Goal: Information Seeking & Learning: Compare options

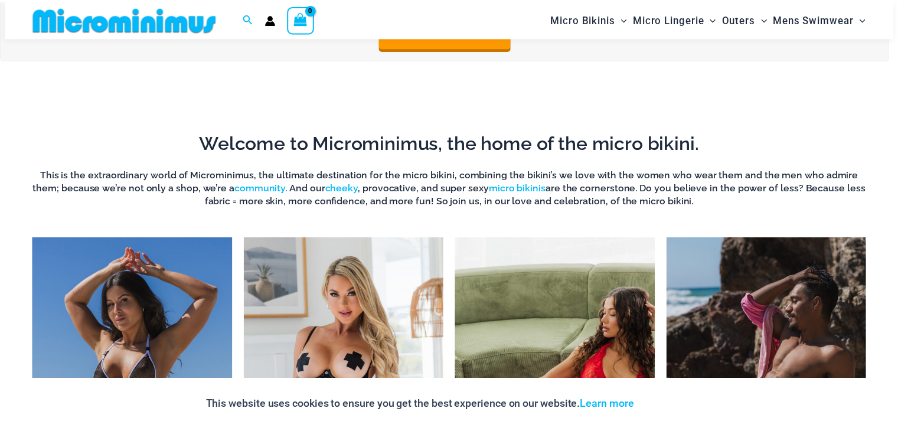
scroll to position [817, 0]
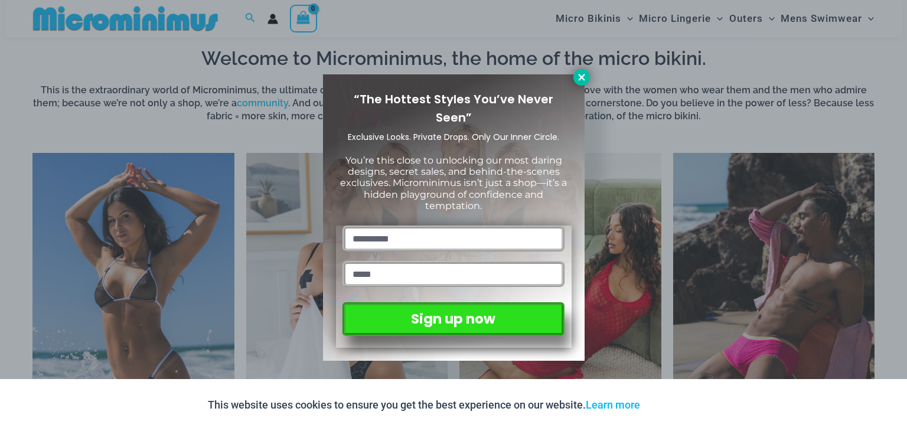
click at [579, 77] on icon at bounding box center [581, 77] width 11 height 11
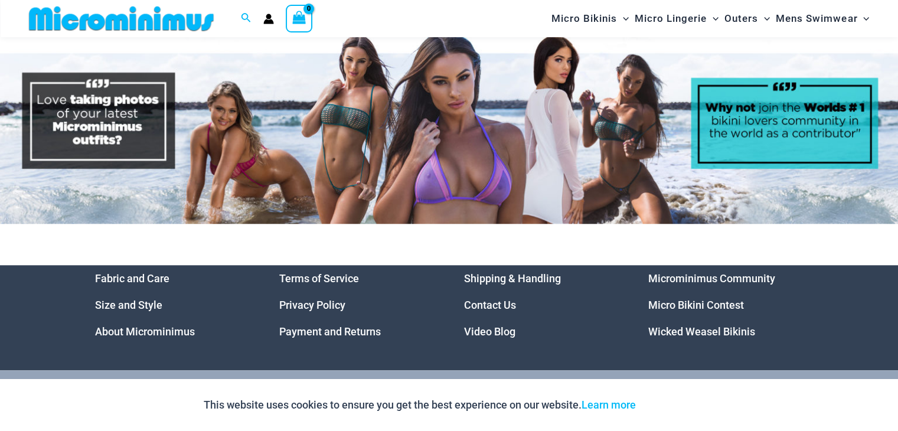
scroll to position [5599, 0]
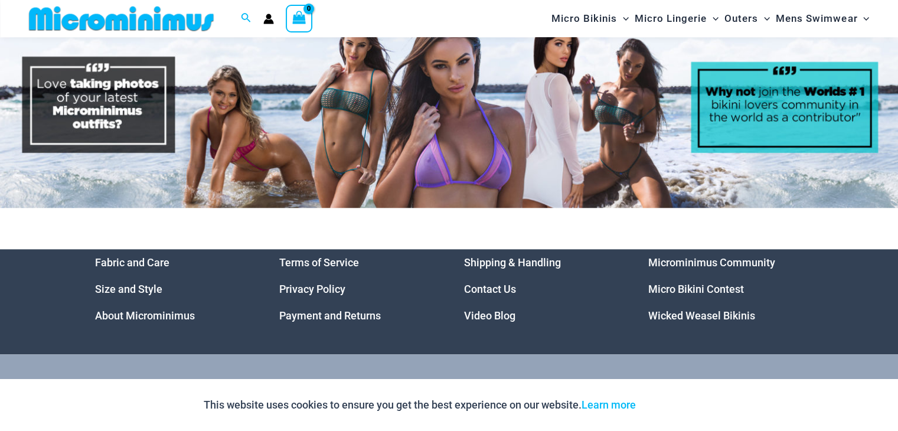
click at [673, 283] on link "Micro Bikini Contest" at bounding box center [696, 289] width 96 height 12
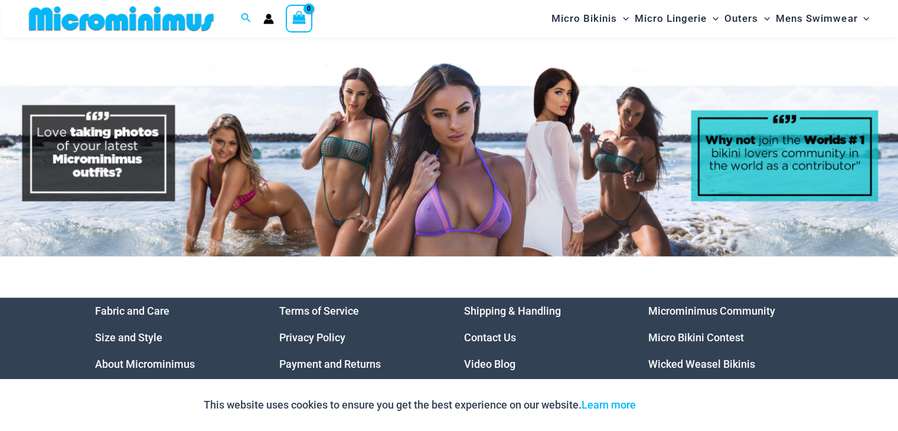
scroll to position [5615, 0]
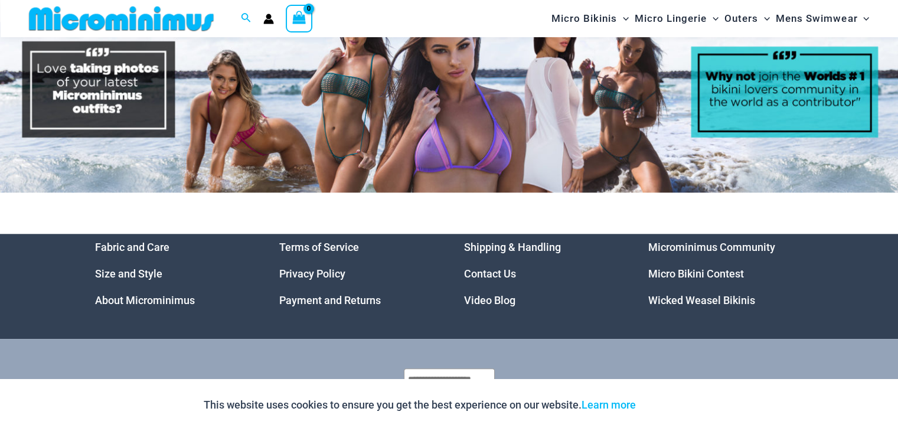
click at [701, 267] on link "Micro Bikini Contest" at bounding box center [696, 273] width 96 height 12
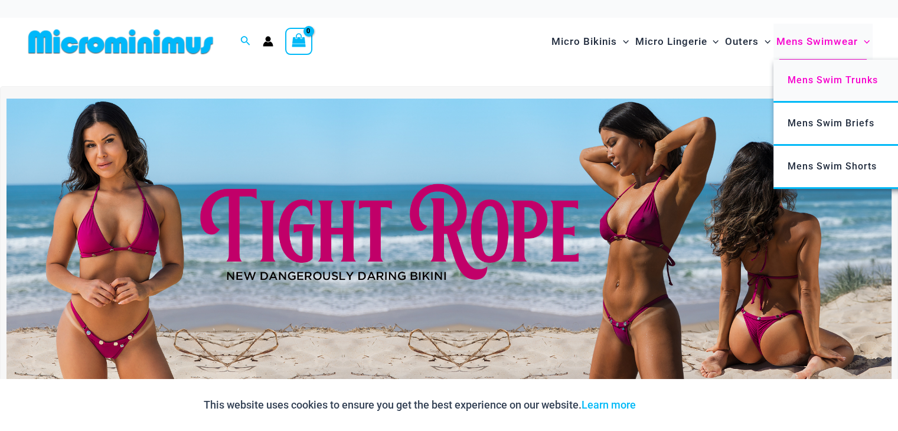
click at [814, 80] on span "Mens Swim Trunks" at bounding box center [833, 79] width 90 height 11
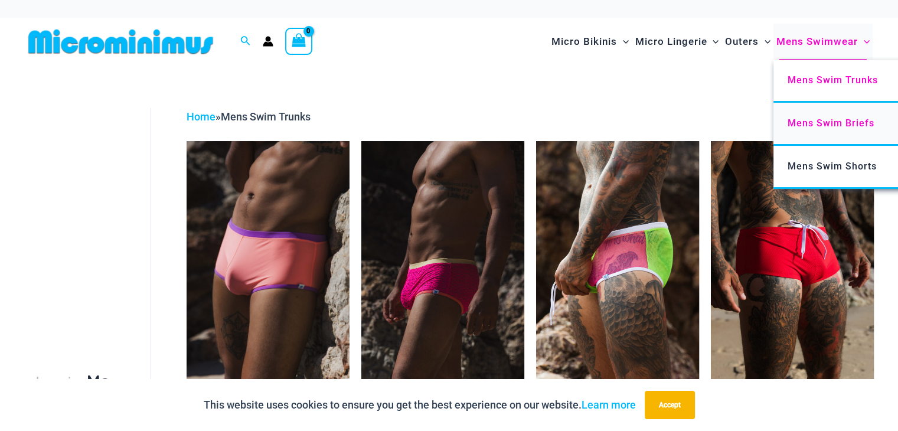
click at [828, 122] on span "Mens Swim Briefs" at bounding box center [831, 123] width 87 height 11
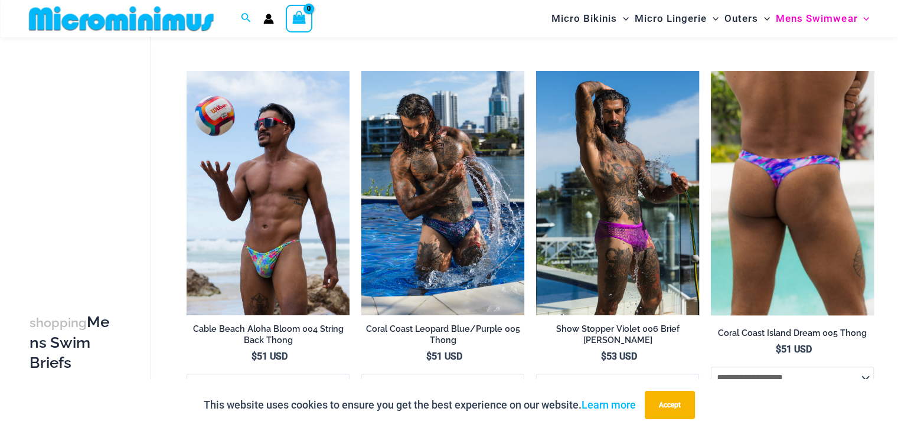
scroll to position [463, 0]
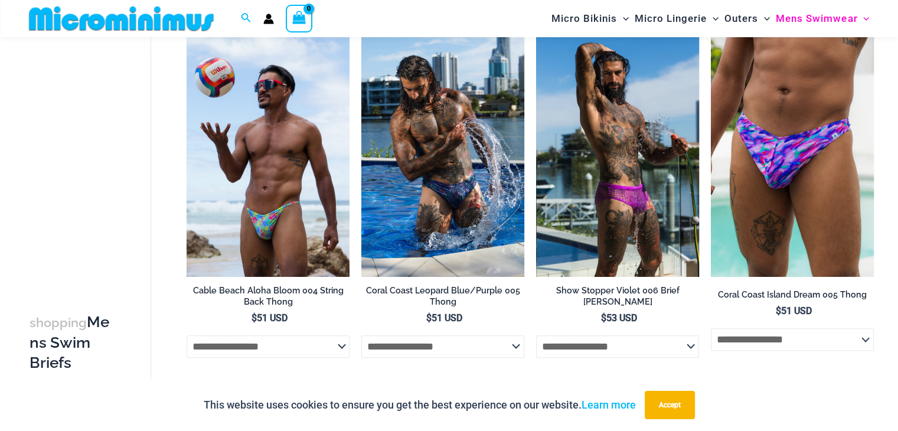
drag, startPoint x: 857, startPoint y: 286, endPoint x: 810, endPoint y: 398, distance: 121.2
click at [810, 399] on div "This website uses cookies to ensure you get the best experience on our website.…" at bounding box center [449, 405] width 898 height 52
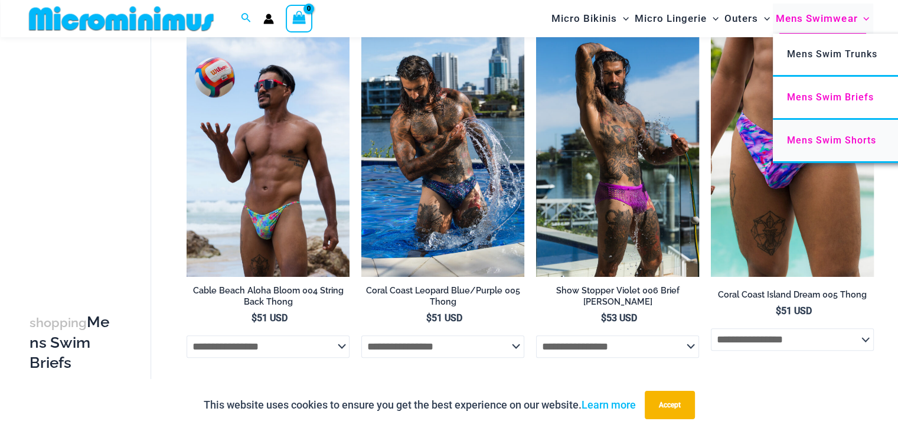
click at [831, 142] on span "Mens Swim Shorts" at bounding box center [831, 140] width 89 height 11
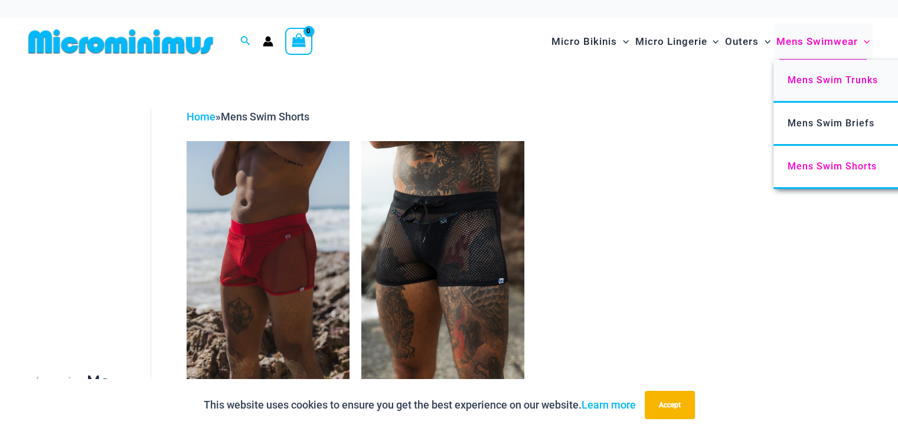
click at [822, 83] on span "Mens Swim Trunks" at bounding box center [833, 79] width 90 height 11
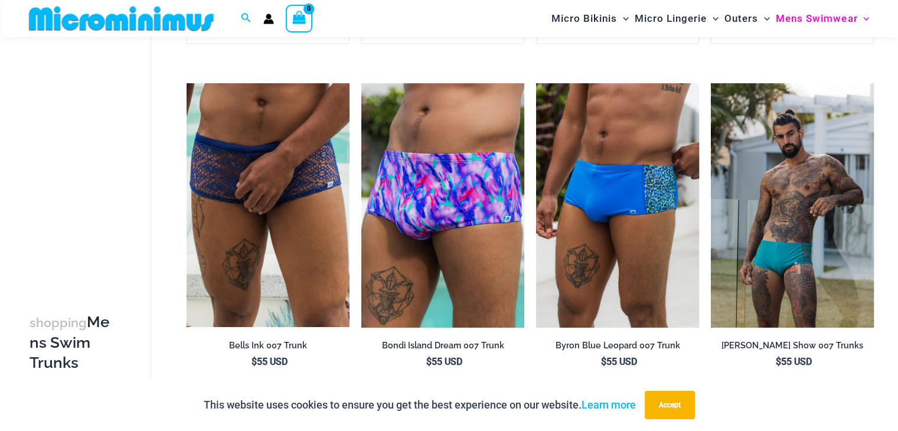
scroll to position [761, 0]
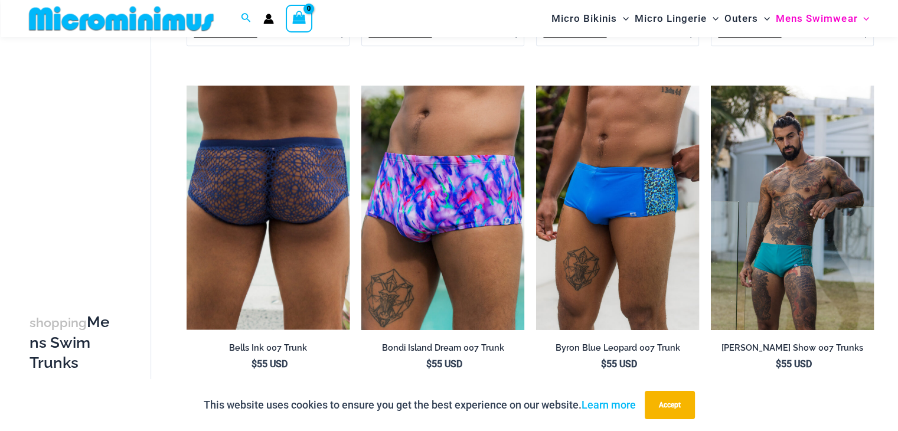
click at [291, 233] on img at bounding box center [268, 208] width 163 height 244
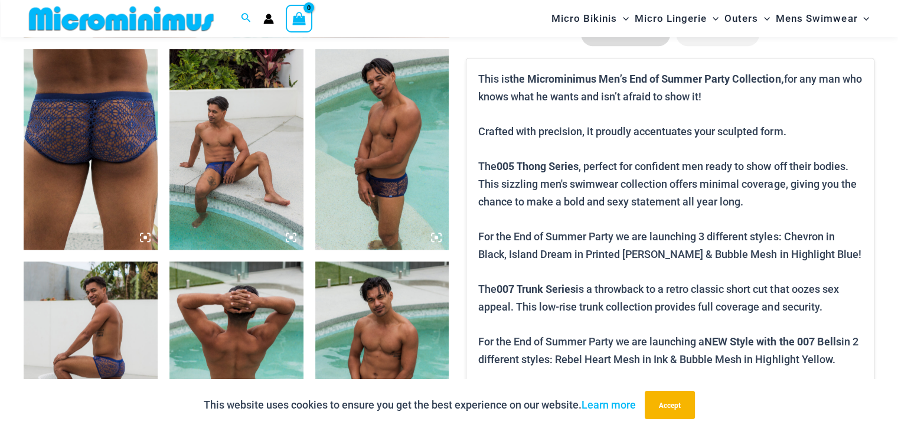
scroll to position [709, 0]
click at [367, 185] on img at bounding box center [382, 149] width 134 height 201
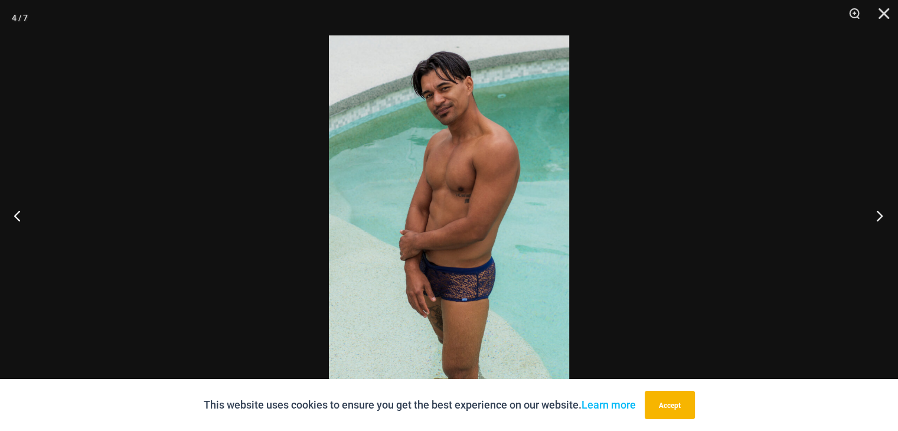
click at [877, 212] on button "Next" at bounding box center [876, 215] width 44 height 59
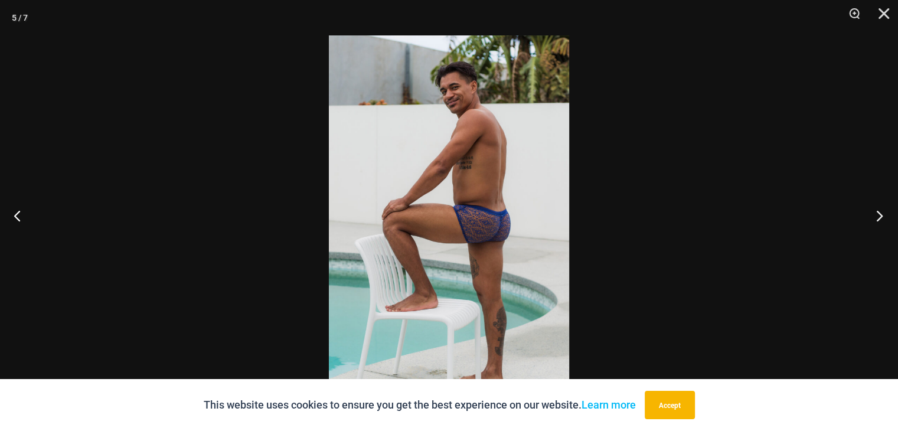
click at [877, 212] on button "Next" at bounding box center [876, 215] width 44 height 59
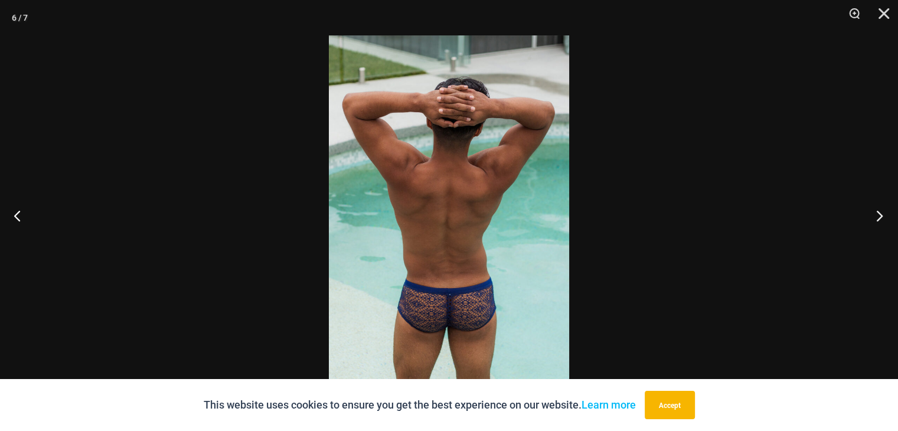
click at [877, 213] on button "Next" at bounding box center [876, 215] width 44 height 59
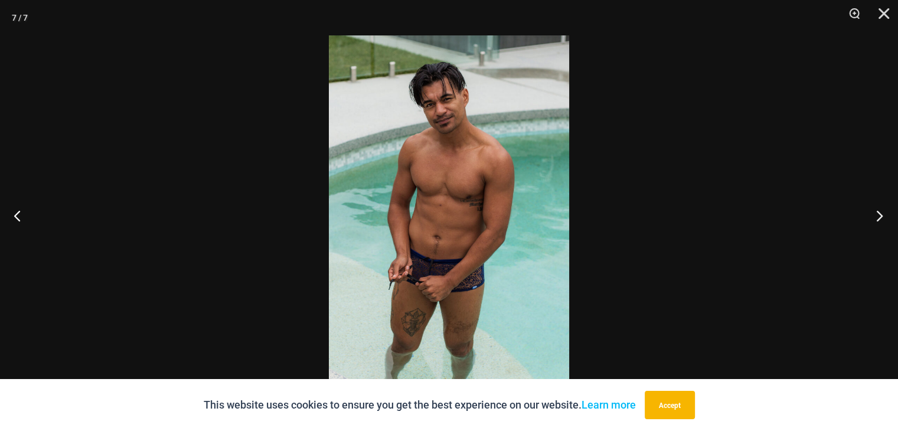
click at [877, 213] on button "Next" at bounding box center [876, 215] width 44 height 59
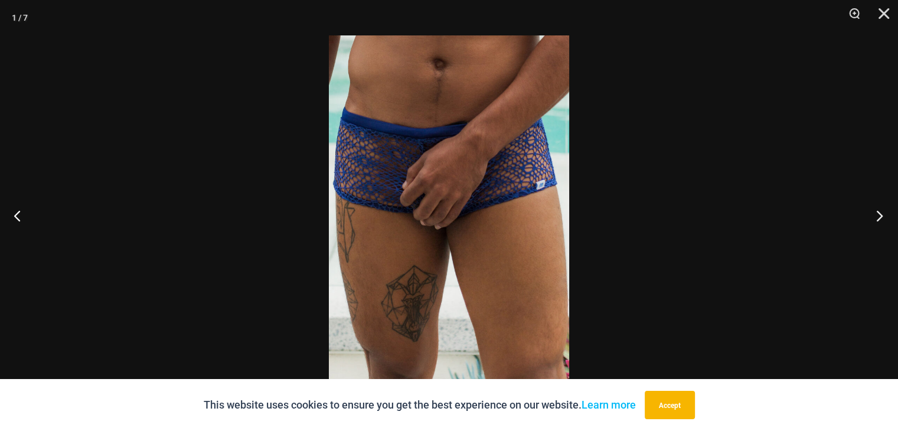
click at [876, 213] on button "Next" at bounding box center [876, 215] width 44 height 59
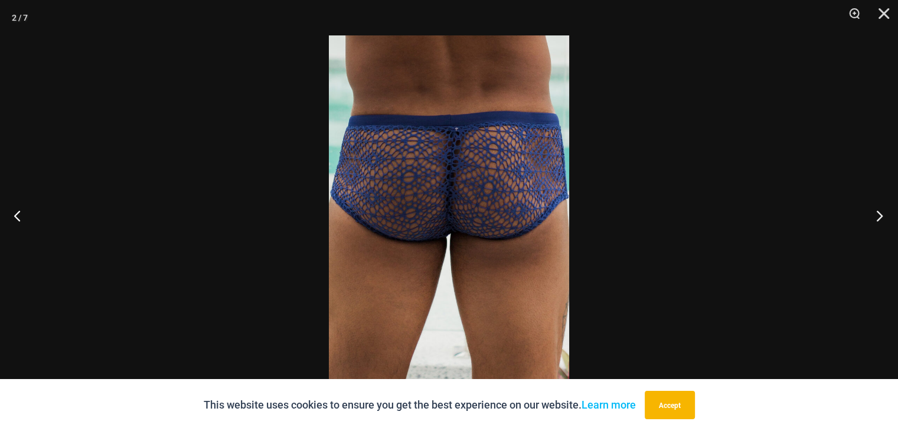
click at [876, 213] on button "Next" at bounding box center [876, 215] width 44 height 59
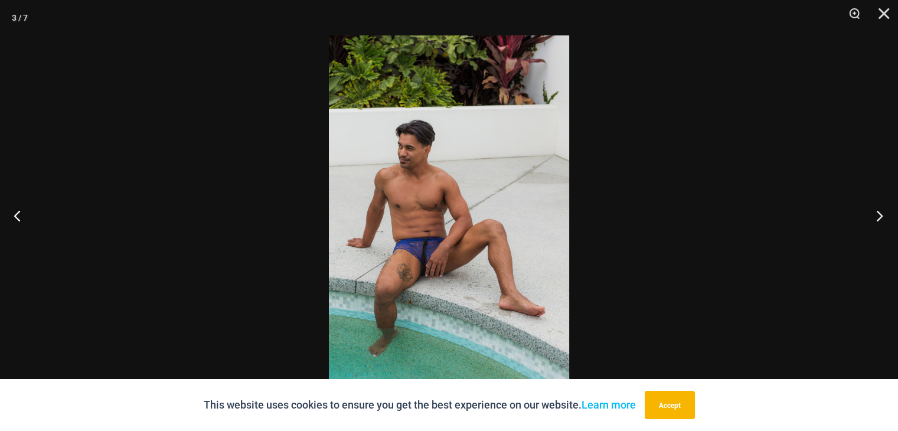
click at [875, 213] on button "Next" at bounding box center [876, 215] width 44 height 59
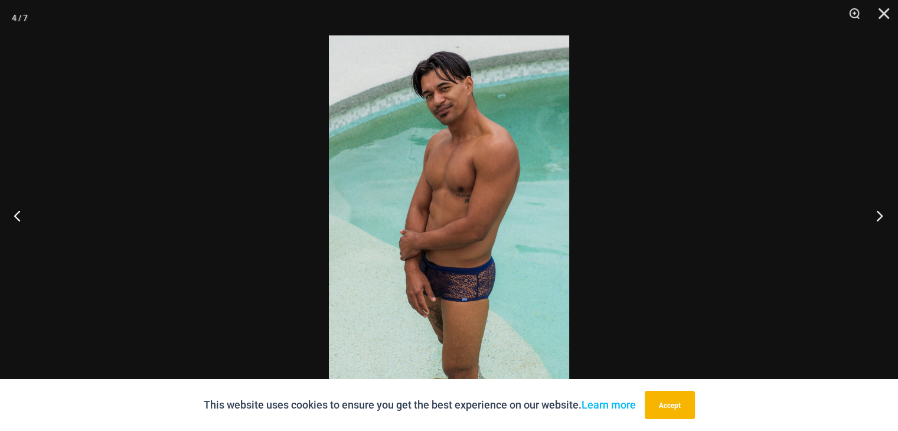
click at [874, 213] on button "Next" at bounding box center [876, 215] width 44 height 59
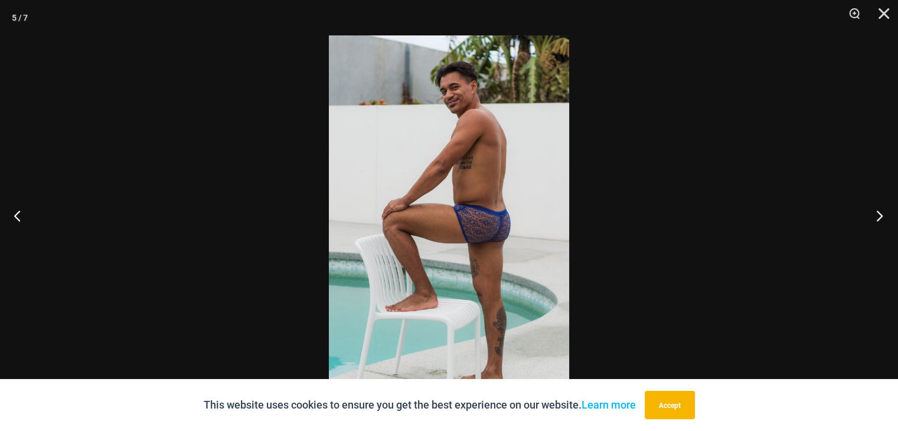
click at [874, 213] on button "Next" at bounding box center [876, 215] width 44 height 59
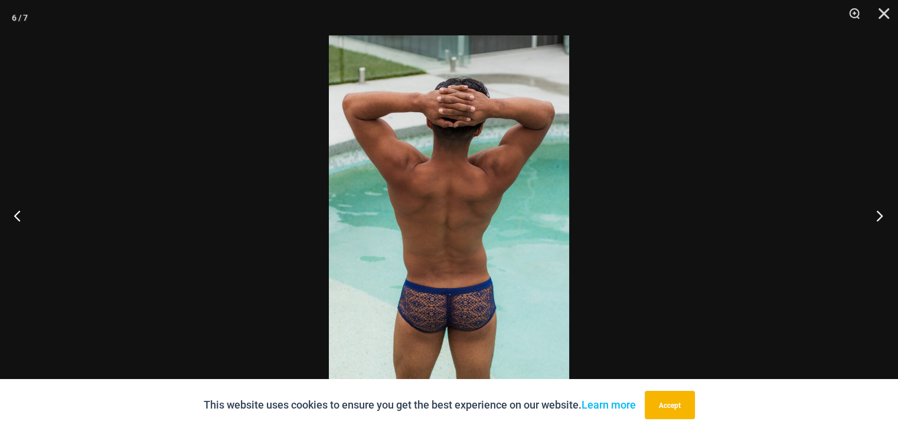
click at [874, 213] on button "Next" at bounding box center [876, 215] width 44 height 59
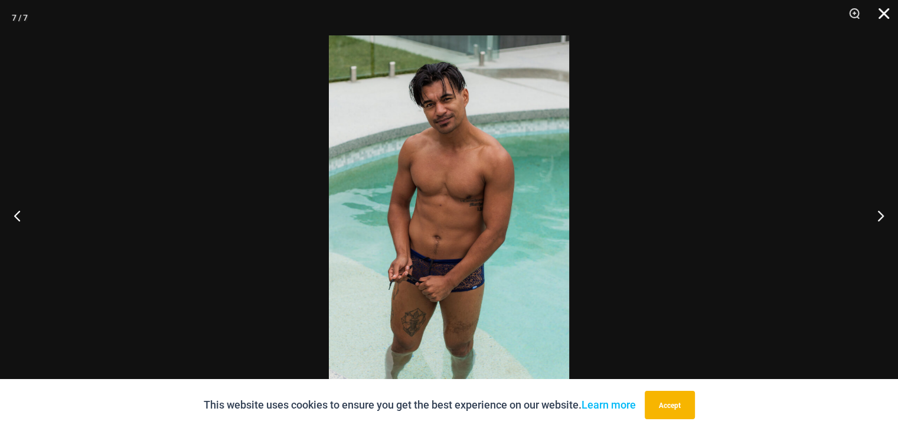
click at [881, 2] on button "Close" at bounding box center [880, 17] width 30 height 35
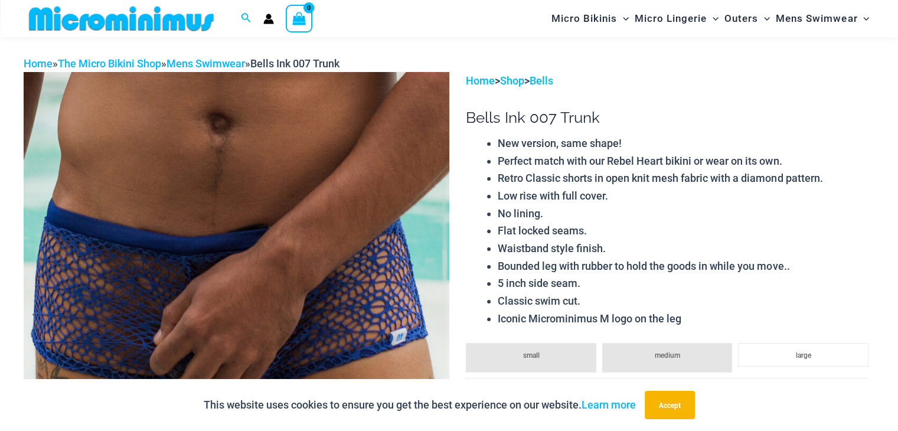
scroll to position [0, 0]
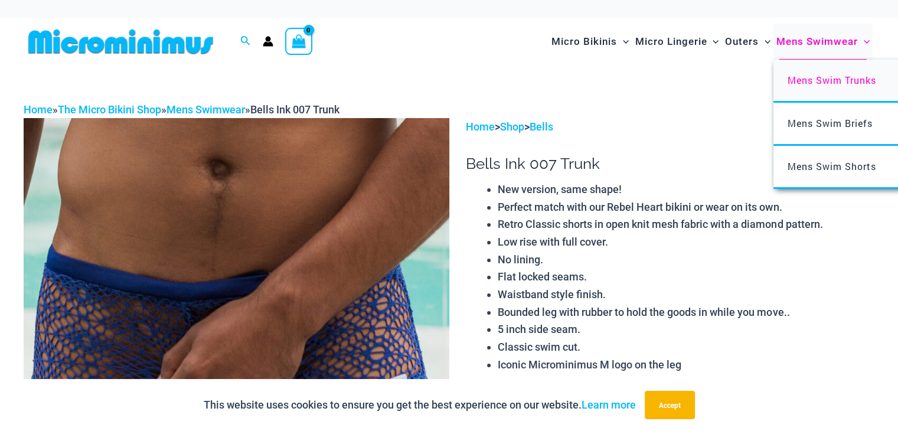
click at [822, 86] on span "Mens Swim Trunks" at bounding box center [832, 80] width 89 height 12
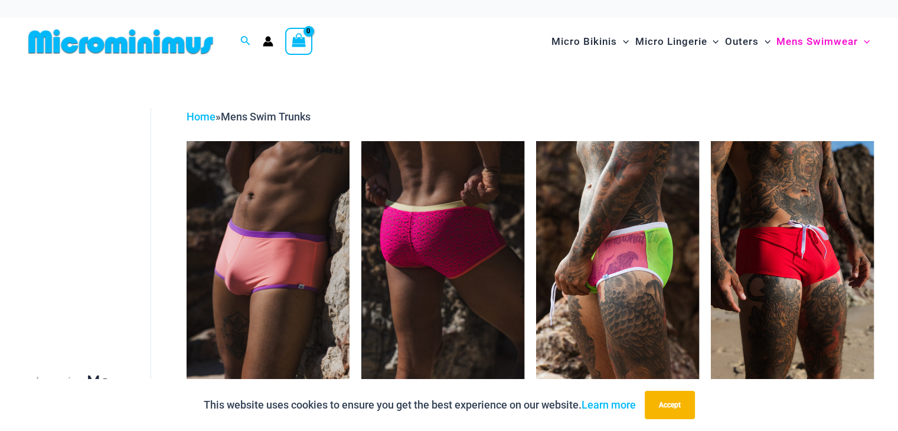
click at [488, 291] on img at bounding box center [442, 263] width 163 height 244
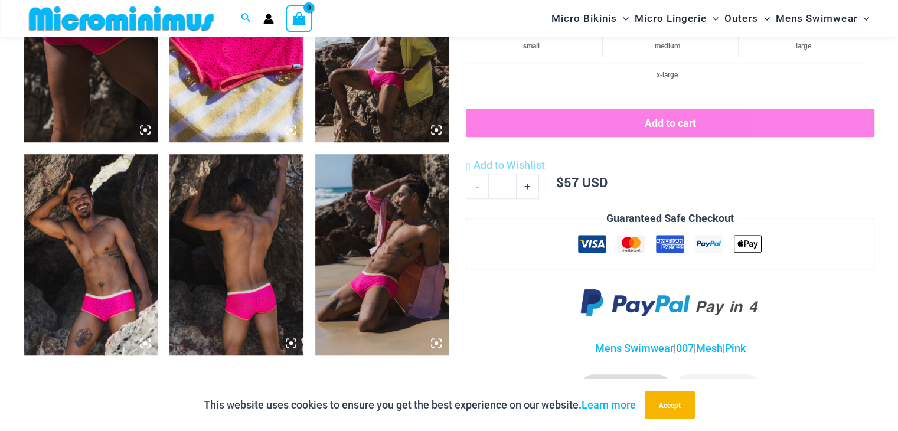
scroll to position [934, 0]
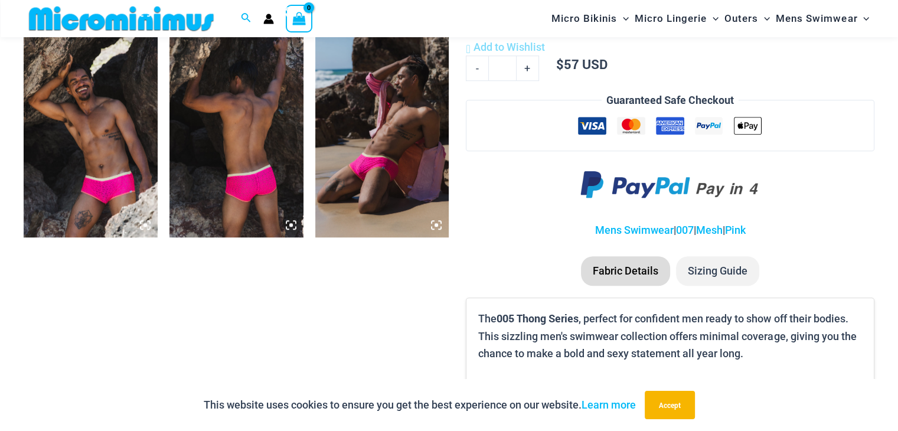
click at [350, 151] on img at bounding box center [382, 136] width 134 height 201
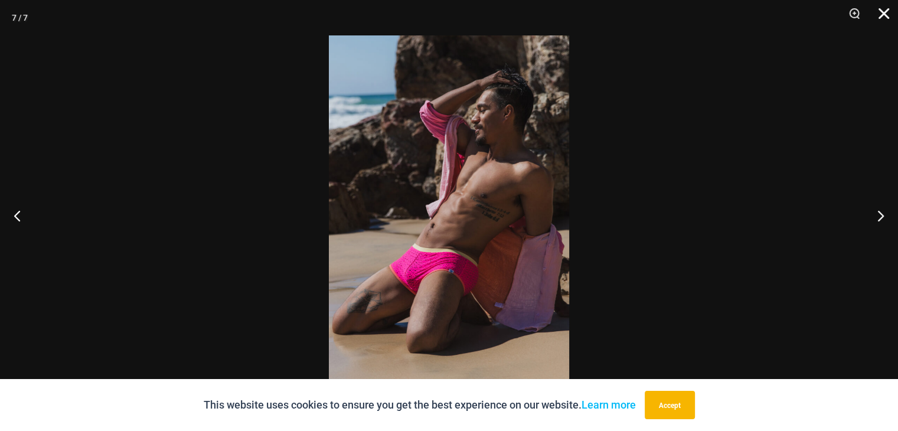
click at [888, 5] on button "Close" at bounding box center [880, 17] width 30 height 35
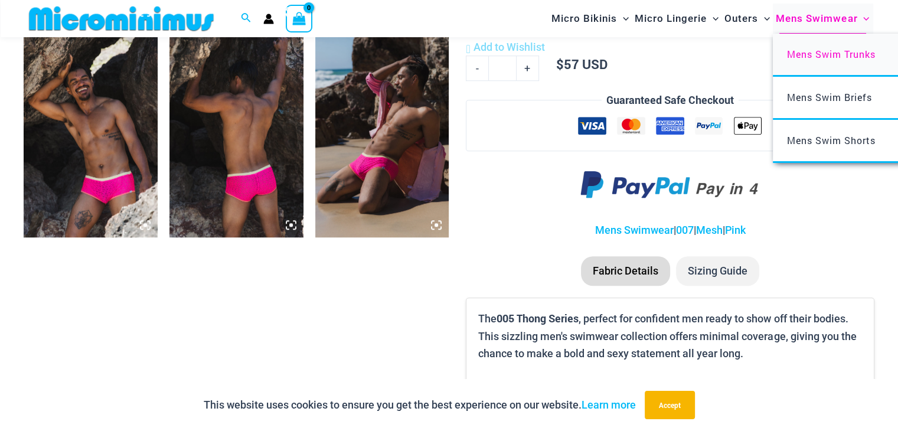
click at [821, 55] on span "Mens Swim Trunks" at bounding box center [831, 54] width 89 height 12
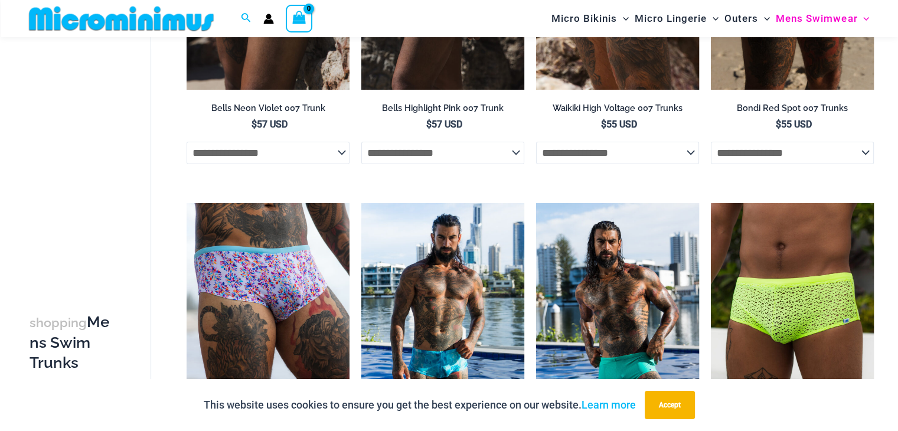
scroll to position [403, 0]
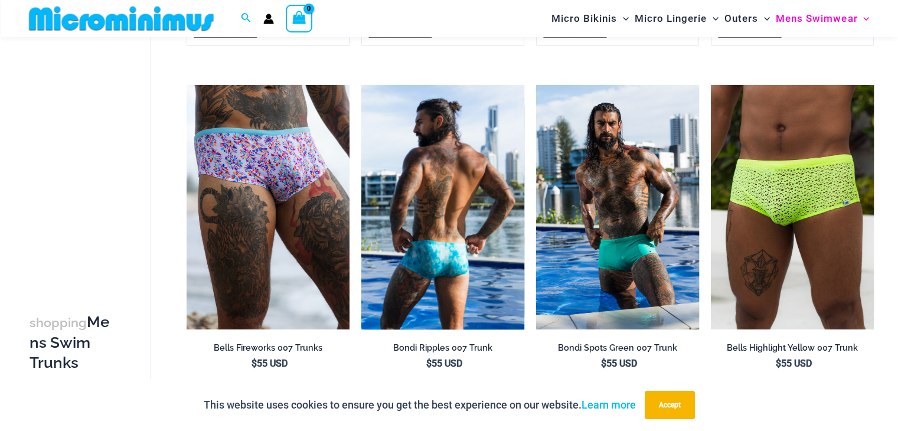
click at [465, 238] on img at bounding box center [442, 207] width 163 height 244
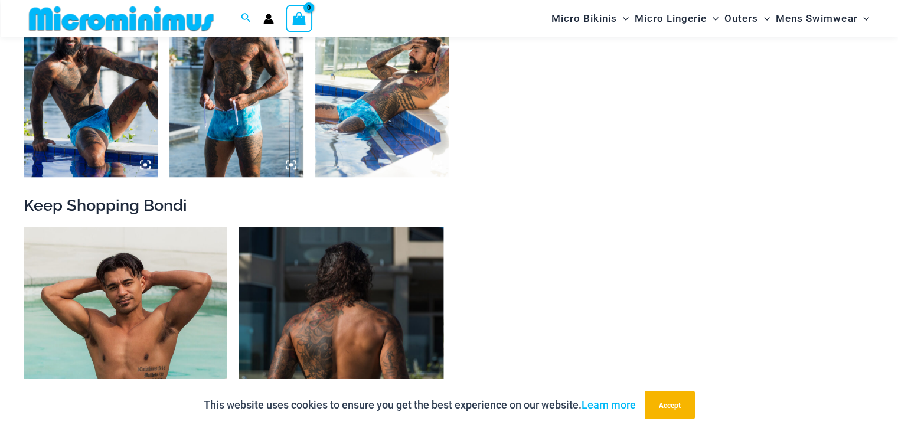
scroll to position [874, 0]
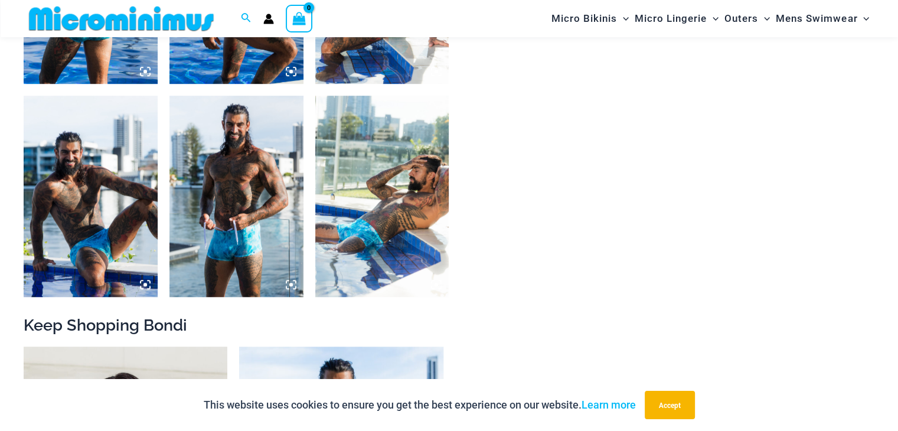
click at [378, 243] on img at bounding box center [382, 196] width 134 height 201
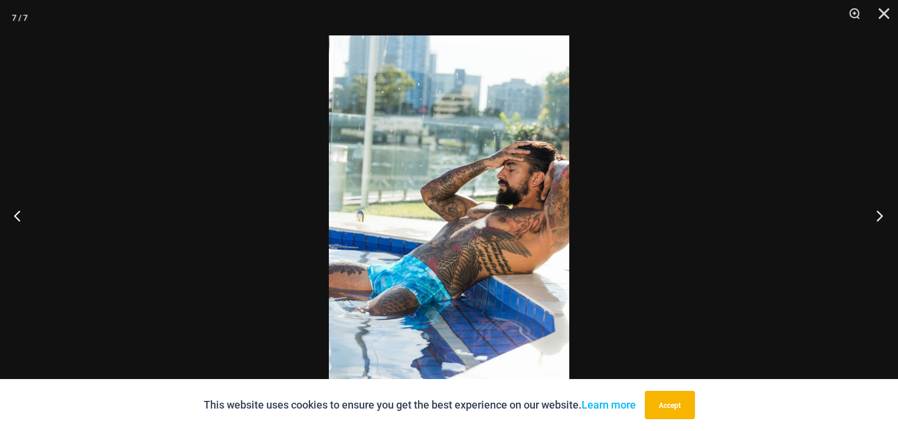
click at [879, 218] on button "Next" at bounding box center [876, 215] width 44 height 59
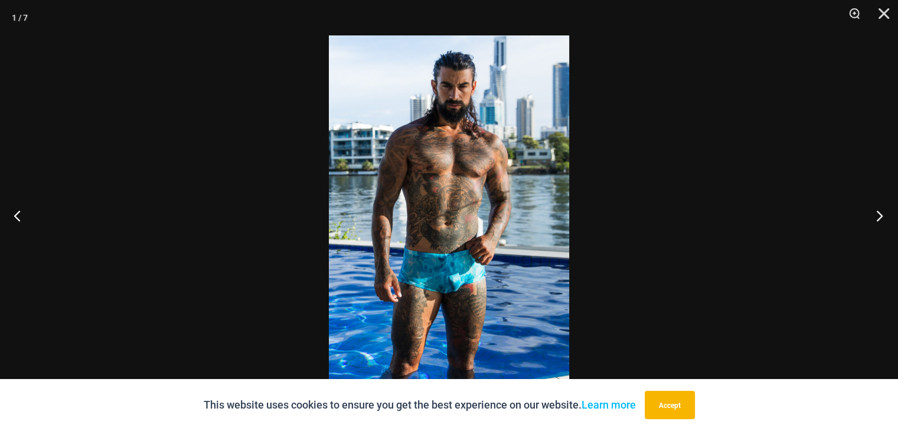
click at [877, 217] on button "Next" at bounding box center [876, 215] width 44 height 59
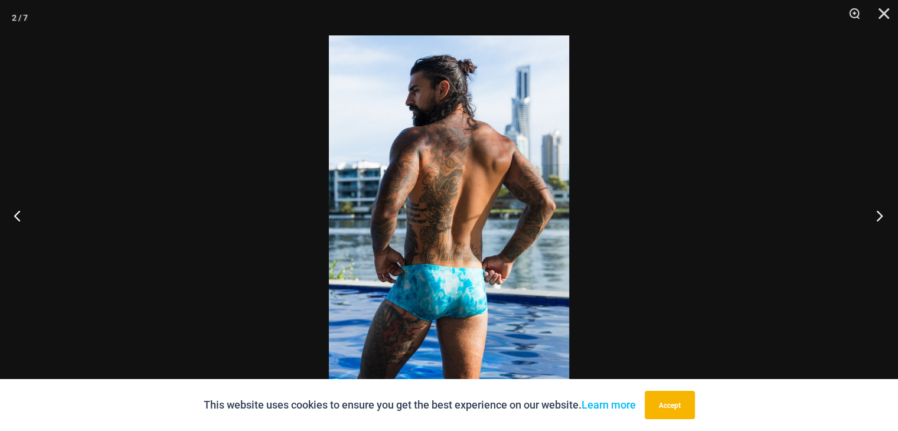
click at [877, 217] on button "Next" at bounding box center [876, 215] width 44 height 59
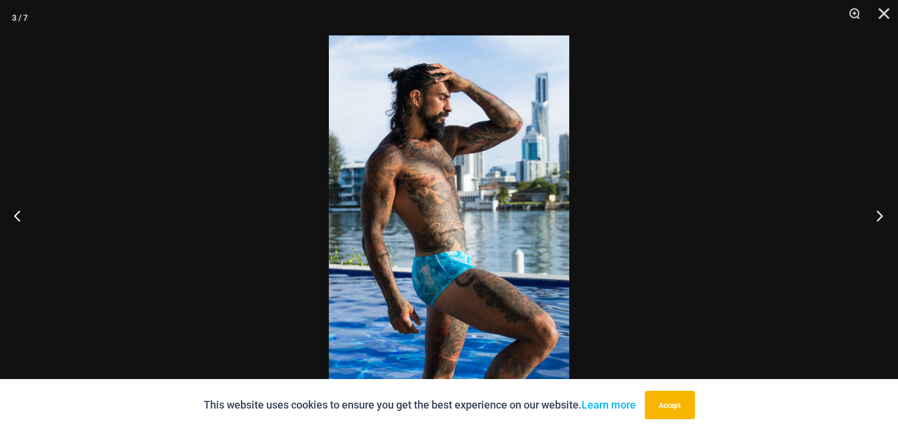
click at [877, 217] on button "Next" at bounding box center [876, 215] width 44 height 59
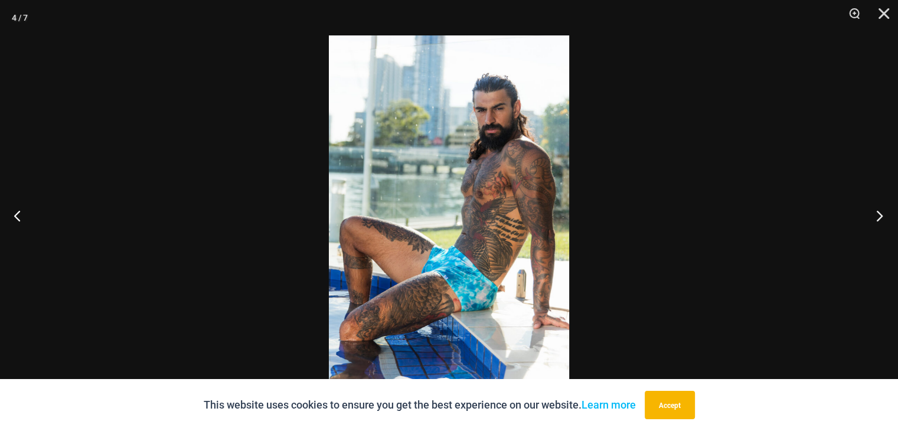
click at [876, 217] on button "Next" at bounding box center [876, 215] width 44 height 59
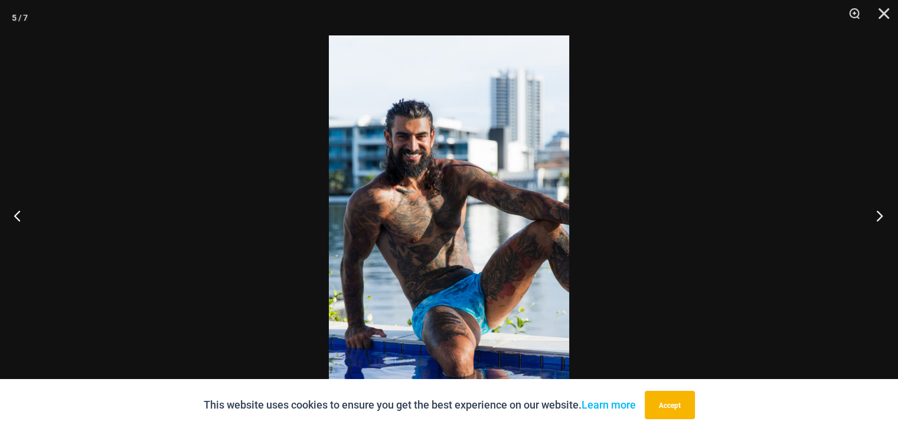
click at [876, 217] on button "Next" at bounding box center [876, 215] width 44 height 59
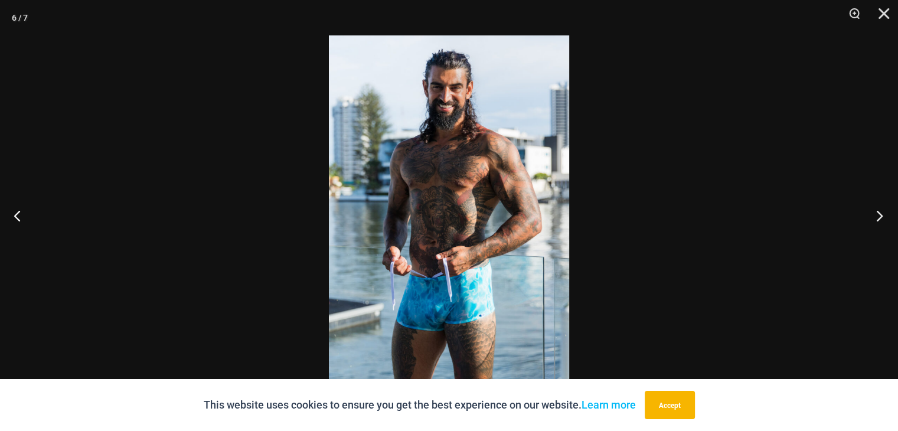
click at [876, 217] on button "Next" at bounding box center [876, 215] width 44 height 59
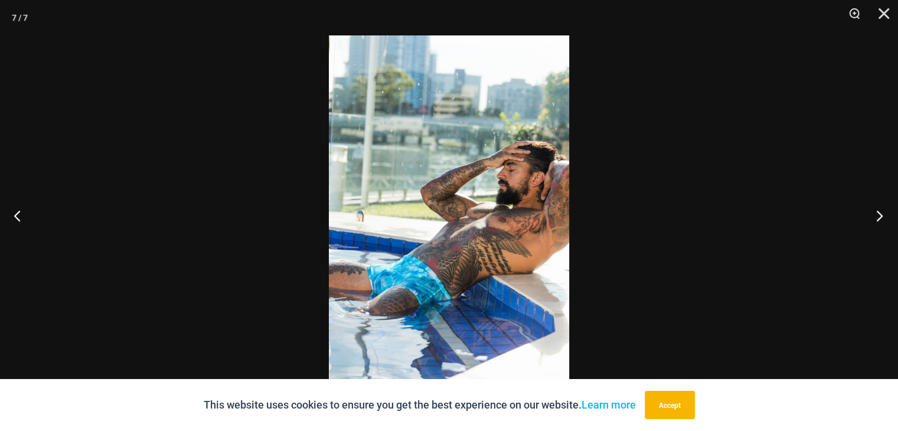
click at [876, 217] on button "Next" at bounding box center [876, 215] width 44 height 59
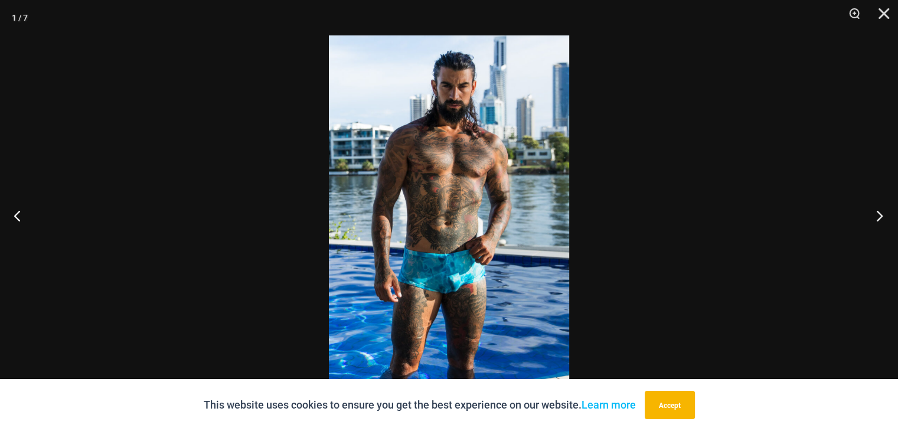
click at [876, 217] on button "Next" at bounding box center [876, 215] width 44 height 59
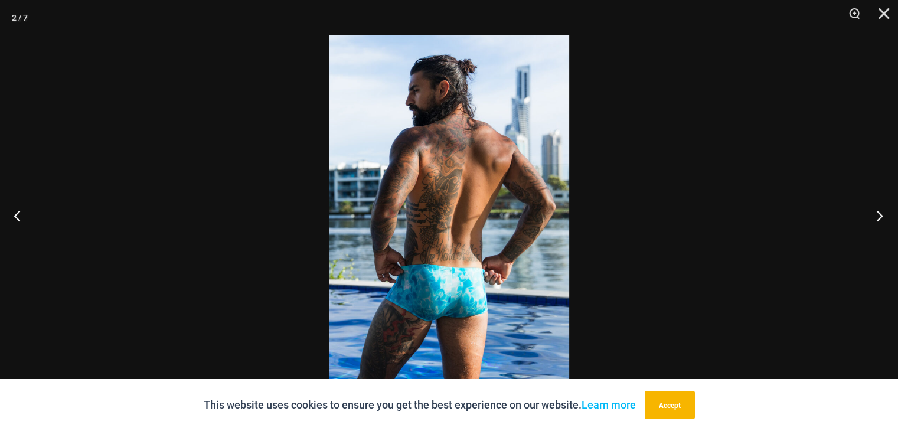
click at [876, 217] on button "Next" at bounding box center [876, 215] width 44 height 59
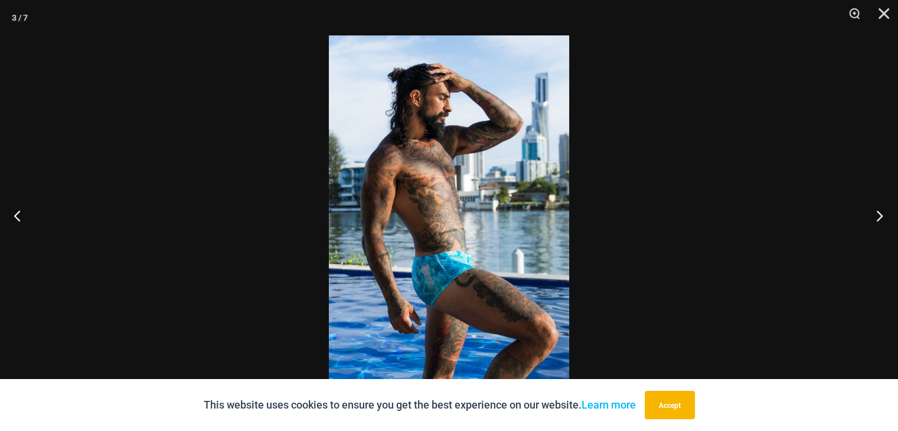
click at [876, 217] on button "Next" at bounding box center [876, 215] width 44 height 59
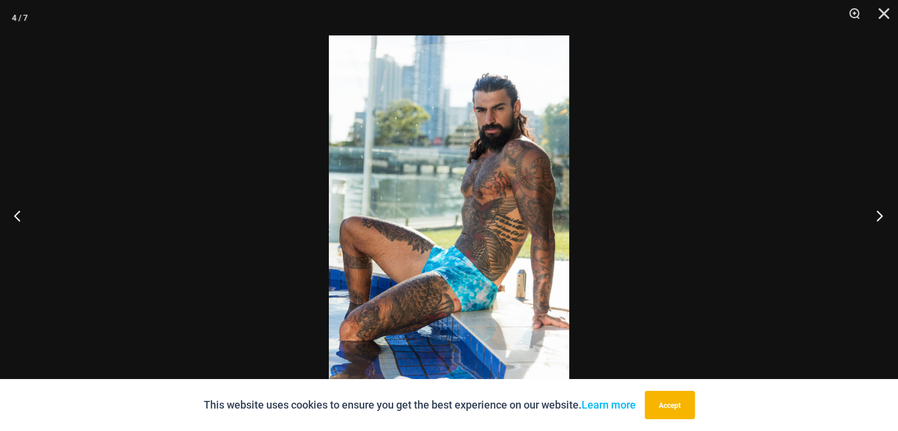
click at [876, 217] on button "Next" at bounding box center [876, 215] width 44 height 59
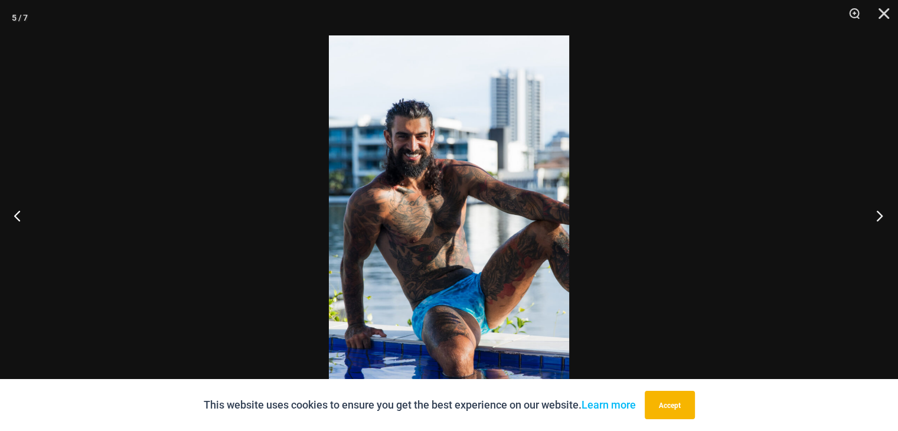
click at [876, 217] on button "Next" at bounding box center [876, 215] width 44 height 59
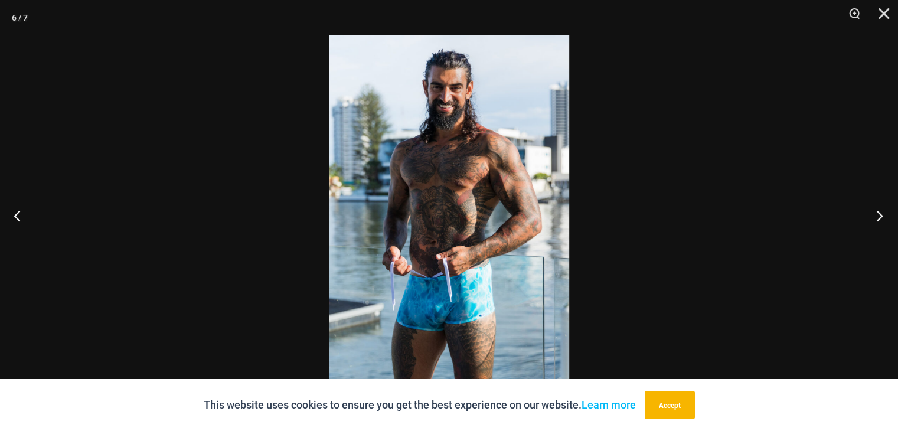
click at [876, 217] on button "Next" at bounding box center [876, 215] width 44 height 59
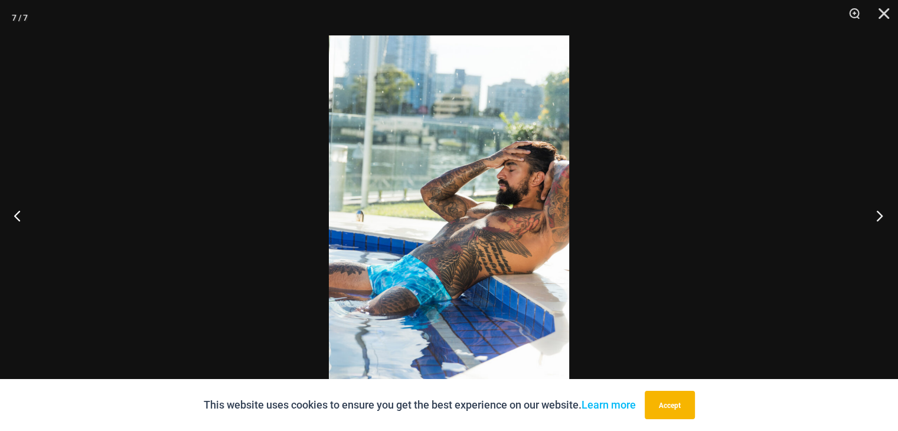
click at [876, 217] on button "Next" at bounding box center [876, 215] width 44 height 59
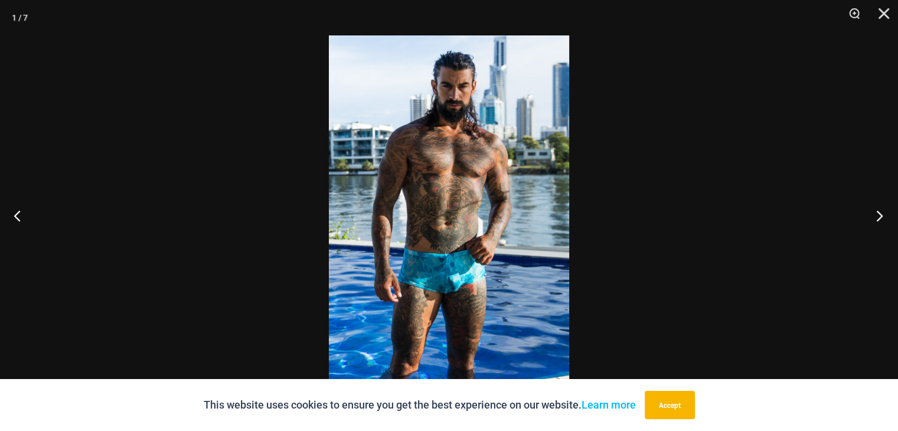
click at [876, 217] on button "Next" at bounding box center [876, 215] width 44 height 59
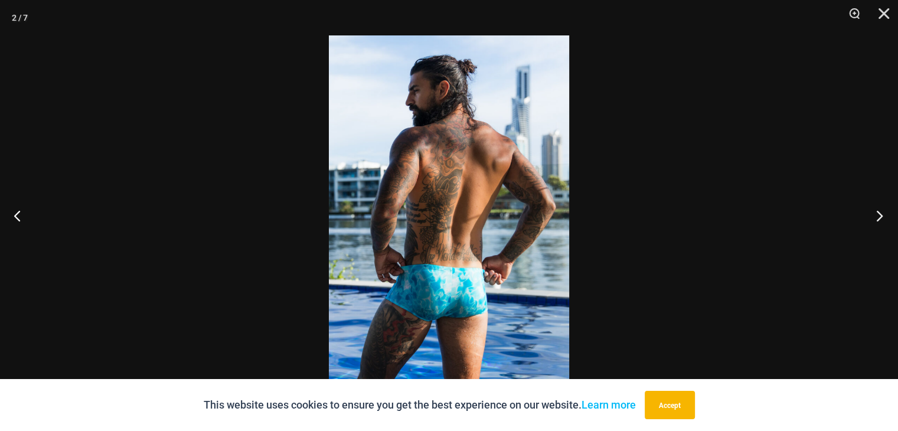
click at [876, 217] on button "Next" at bounding box center [876, 215] width 44 height 59
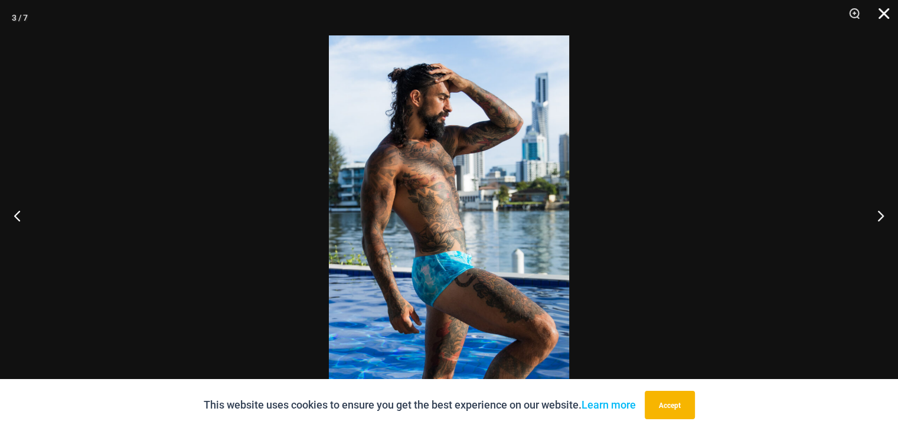
click at [880, 15] on button "Close" at bounding box center [880, 17] width 30 height 35
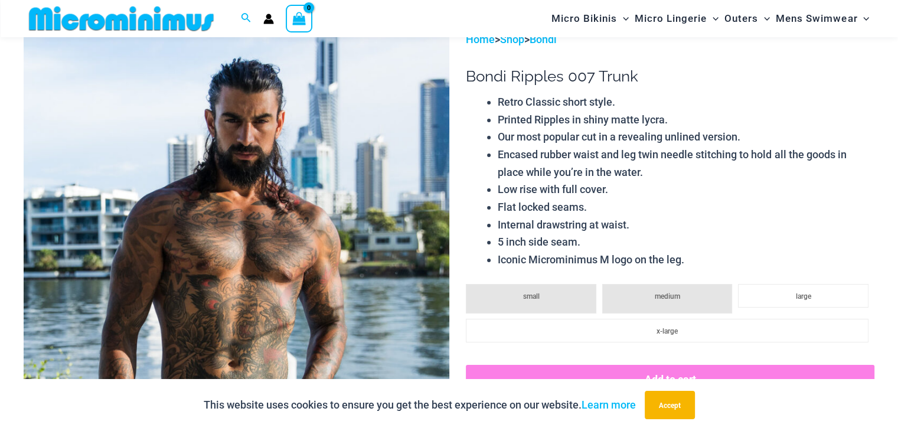
scroll to position [0, 0]
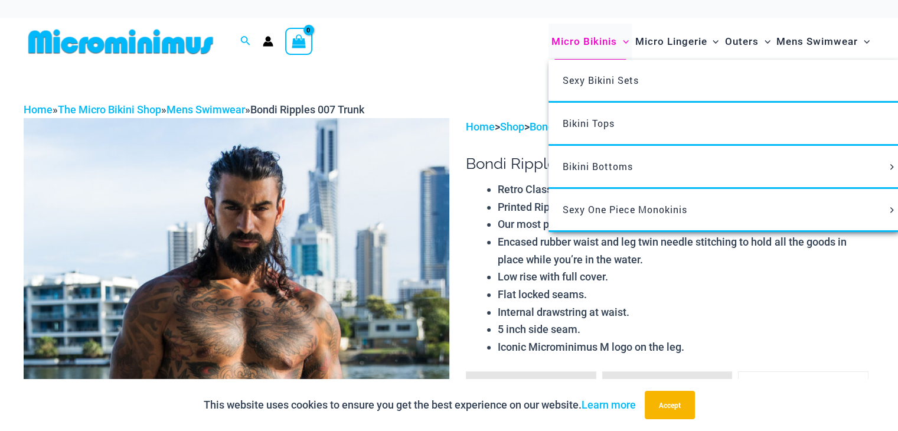
click at [549, 50] on link "Micro Bikinis" at bounding box center [590, 42] width 83 height 36
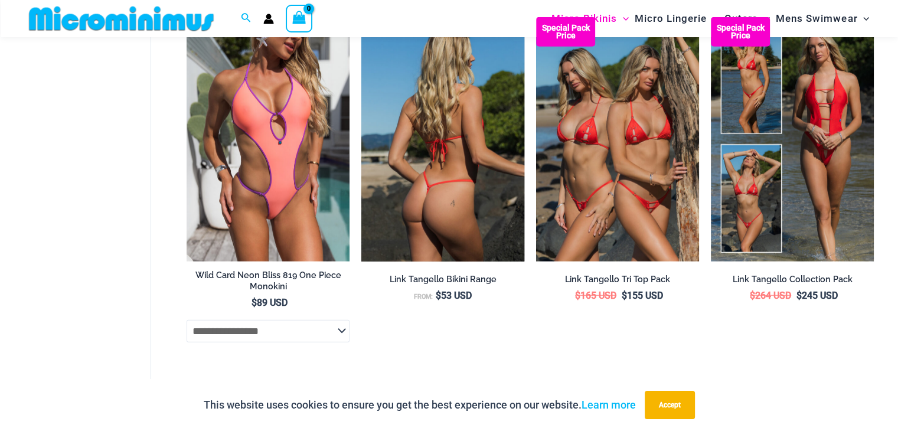
scroll to position [2952, 0]
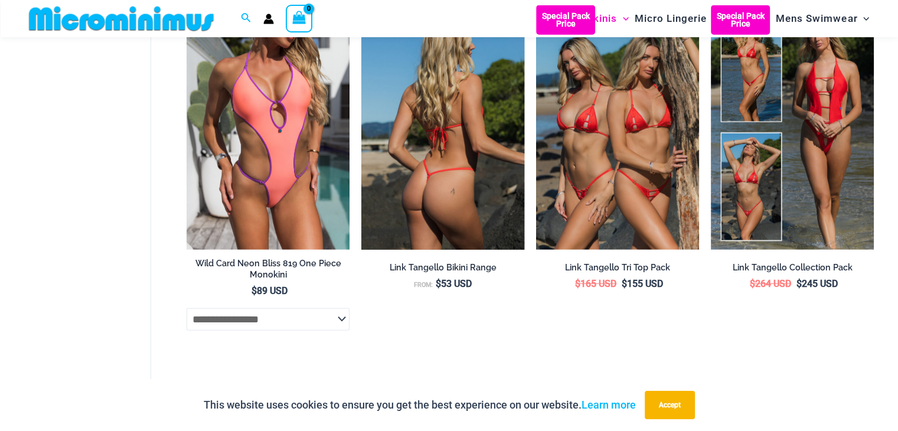
click at [405, 160] on img at bounding box center [442, 127] width 163 height 244
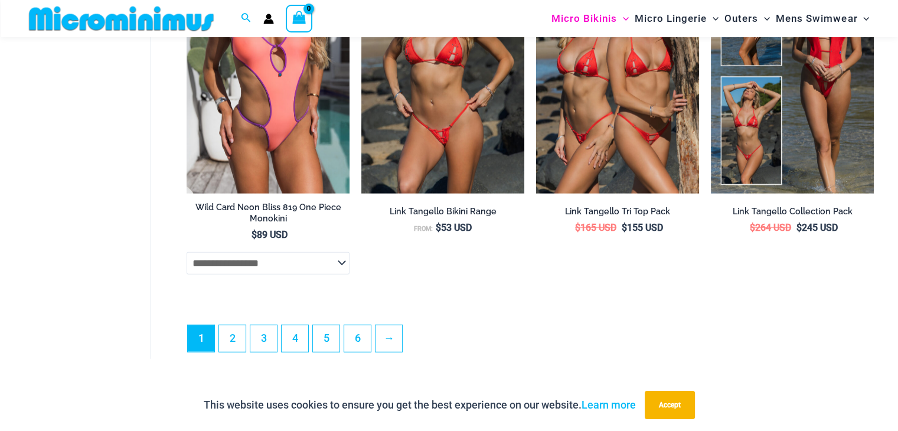
scroll to position [3070, 0]
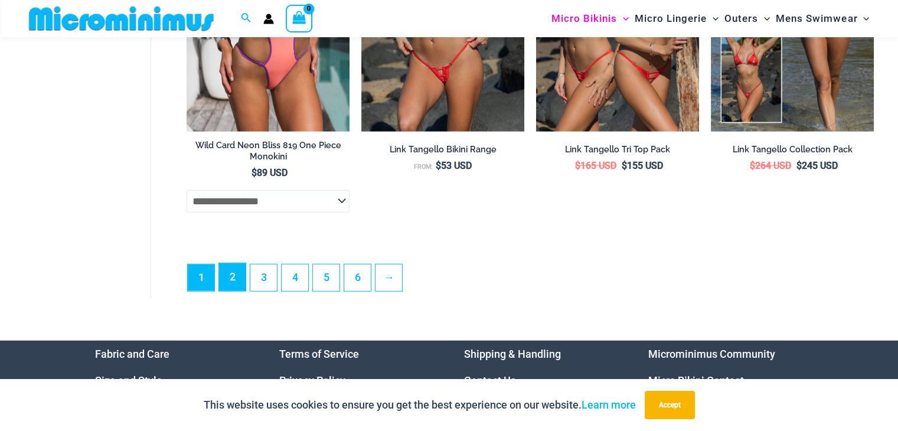
click at [222, 289] on link "2" at bounding box center [232, 277] width 27 height 28
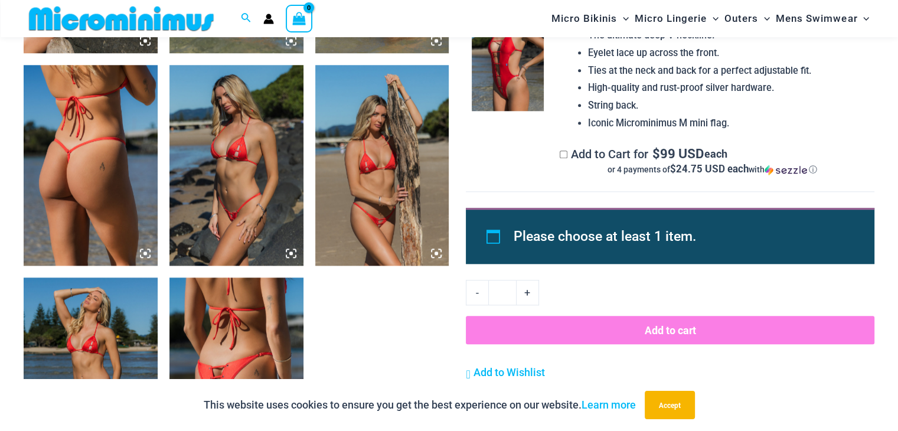
scroll to position [1121, 0]
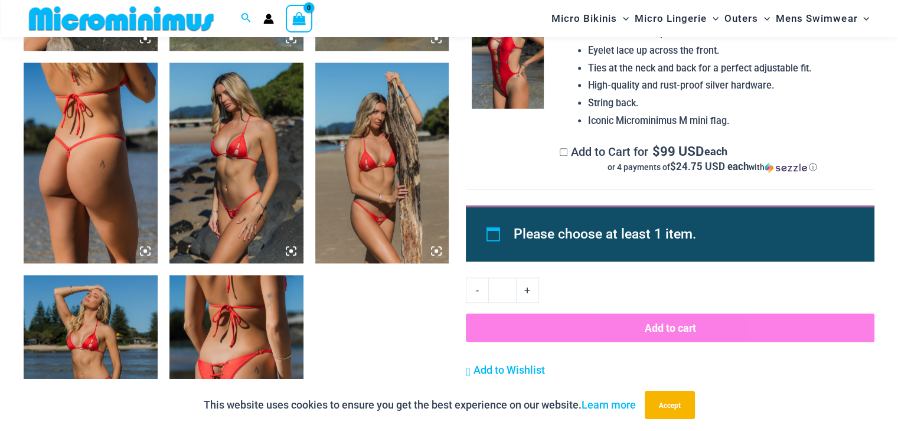
click at [267, 193] on img at bounding box center [236, 163] width 134 height 201
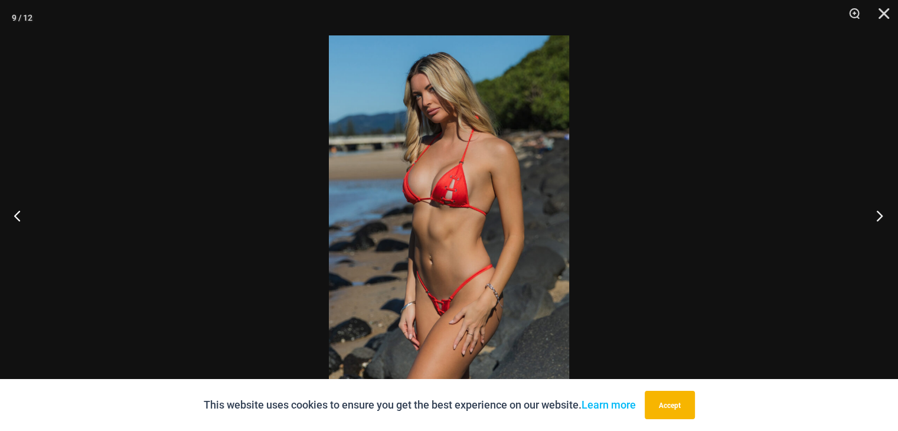
click at [874, 215] on button "Next" at bounding box center [876, 215] width 44 height 59
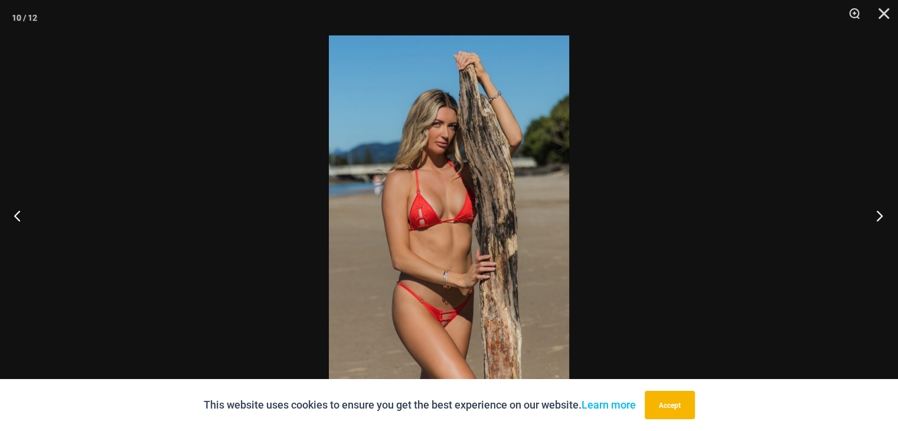
click at [874, 214] on button "Next" at bounding box center [876, 215] width 44 height 59
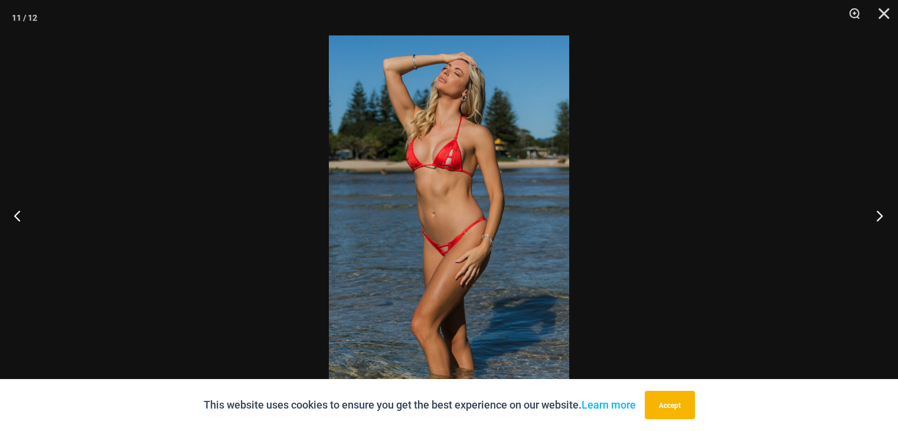
click at [874, 213] on button "Next" at bounding box center [876, 215] width 44 height 59
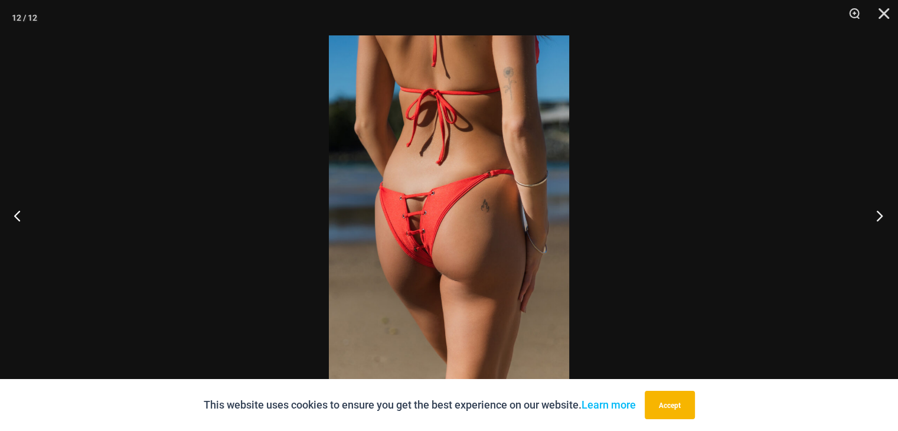
click at [874, 213] on button "Next" at bounding box center [876, 215] width 44 height 59
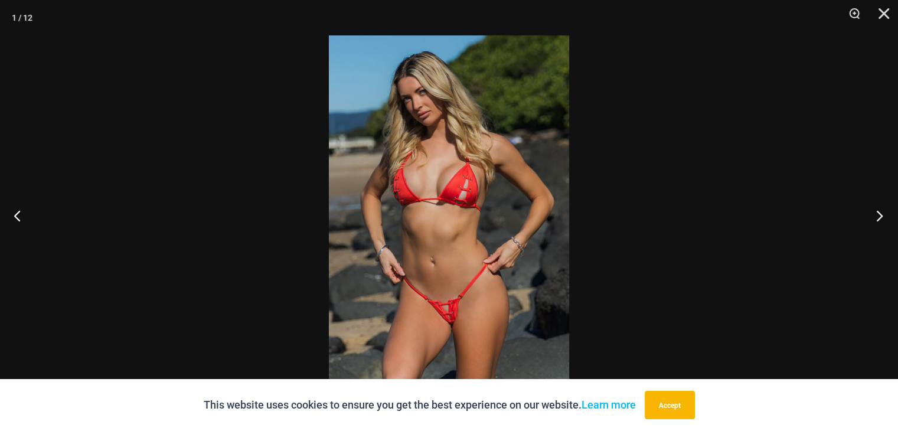
click at [870, 211] on button "Next" at bounding box center [876, 215] width 44 height 59
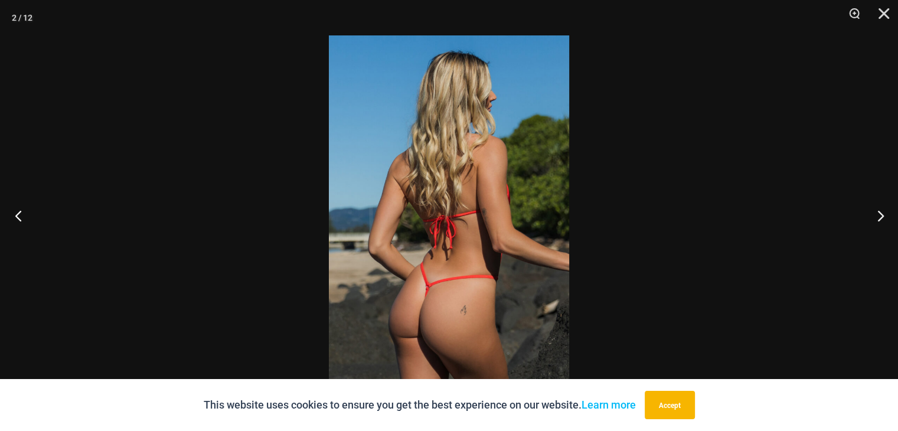
click at [14, 225] on button "Previous" at bounding box center [22, 215] width 44 height 59
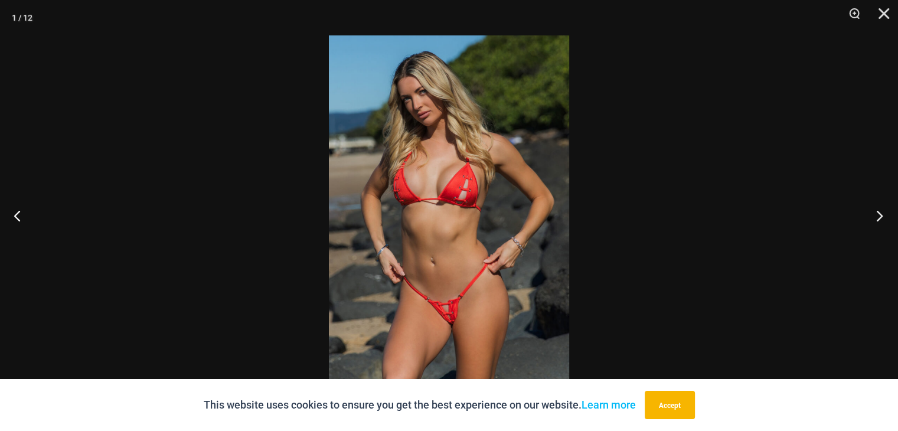
click at [877, 215] on button "Next" at bounding box center [876, 215] width 44 height 59
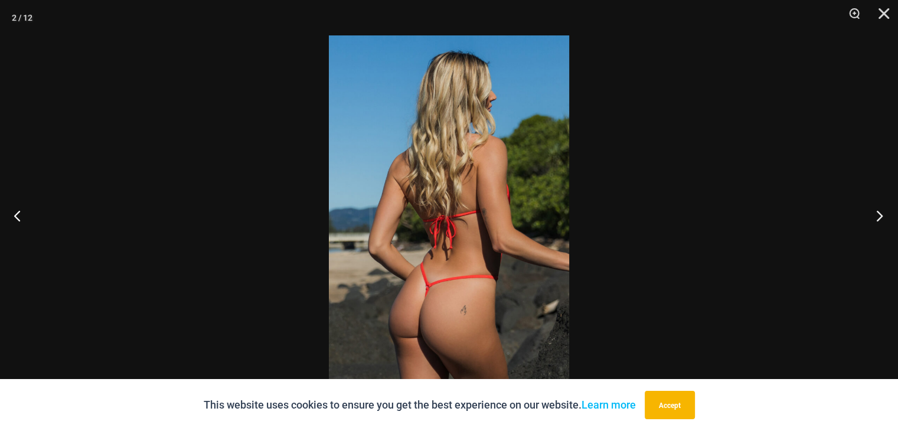
click at [876, 214] on button "Next" at bounding box center [876, 215] width 44 height 59
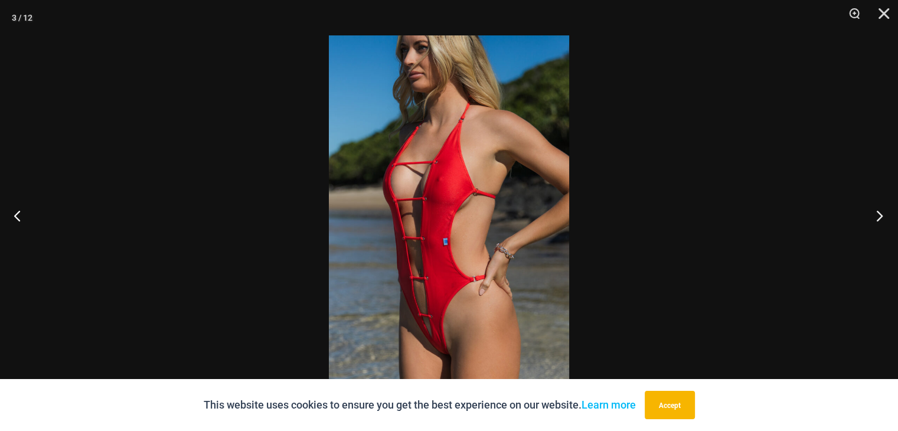
click at [876, 214] on button "Next" at bounding box center [876, 215] width 44 height 59
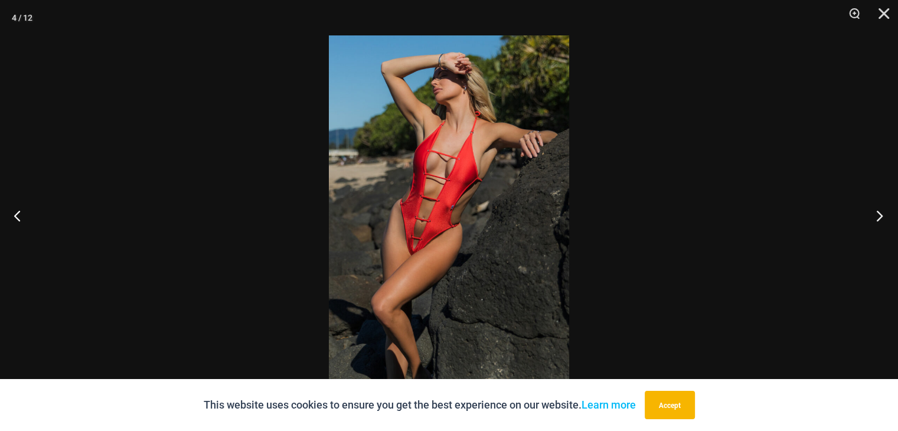
click at [875, 214] on button "Next" at bounding box center [876, 215] width 44 height 59
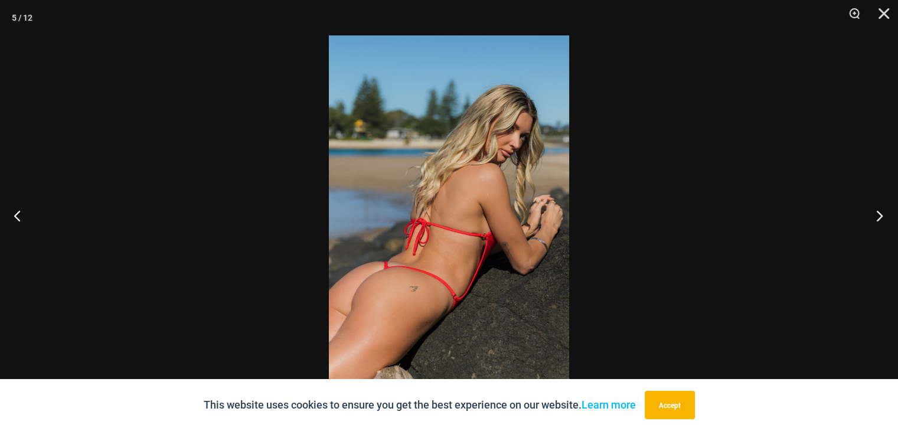
click at [874, 213] on button "Next" at bounding box center [876, 215] width 44 height 59
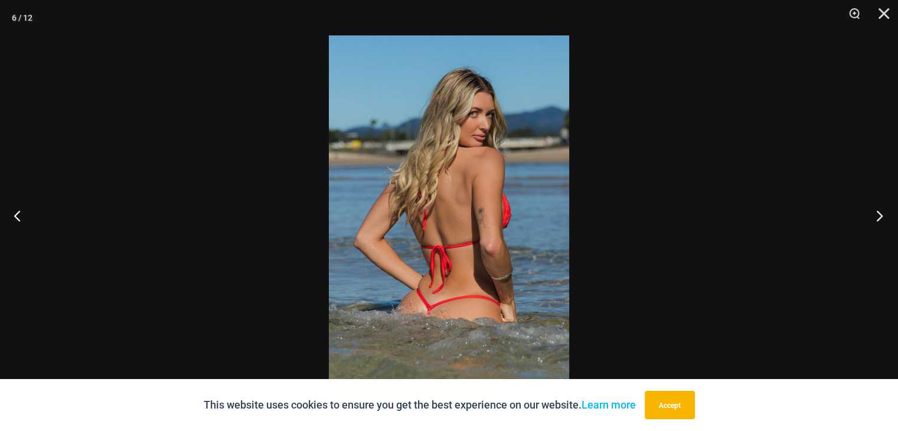
click at [873, 213] on button "Next" at bounding box center [876, 215] width 44 height 59
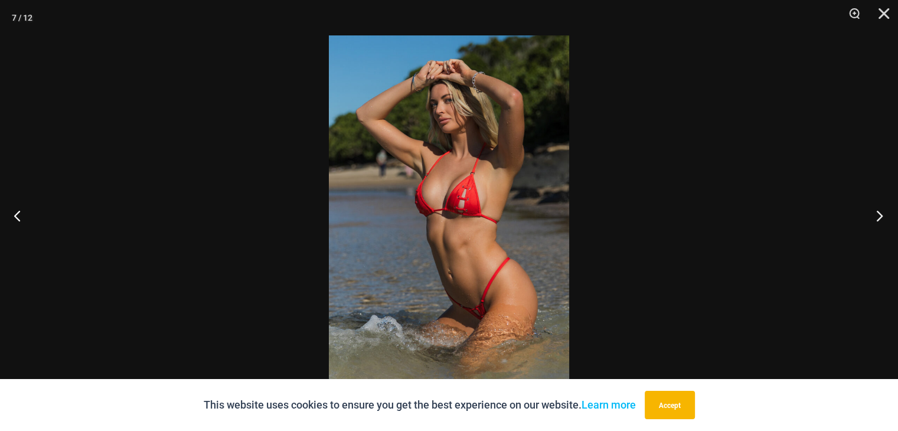
click at [873, 213] on button "Next" at bounding box center [876, 215] width 44 height 59
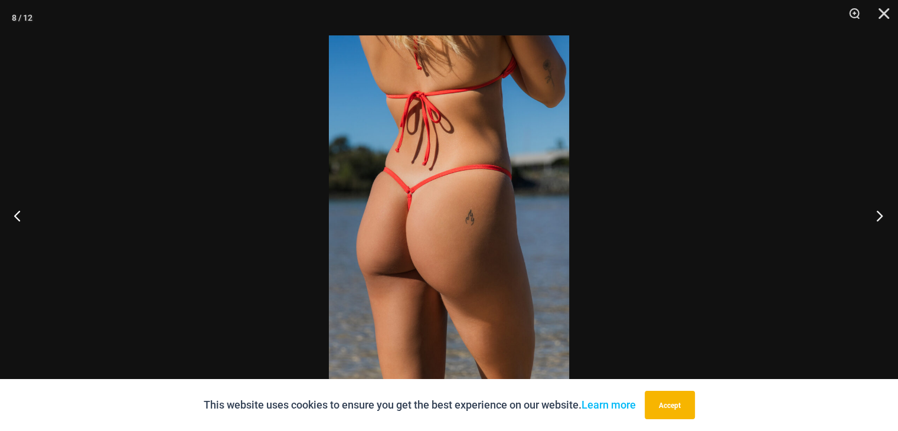
click at [872, 213] on button "Next" at bounding box center [876, 215] width 44 height 59
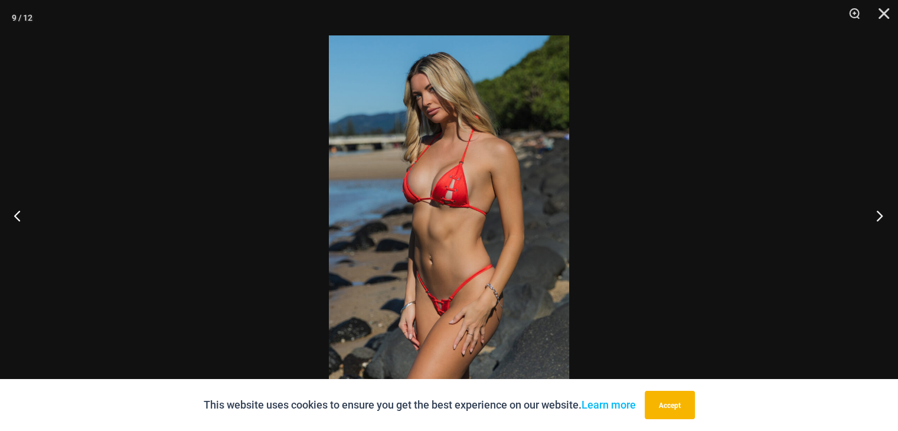
click at [869, 212] on button "Next" at bounding box center [876, 215] width 44 height 59
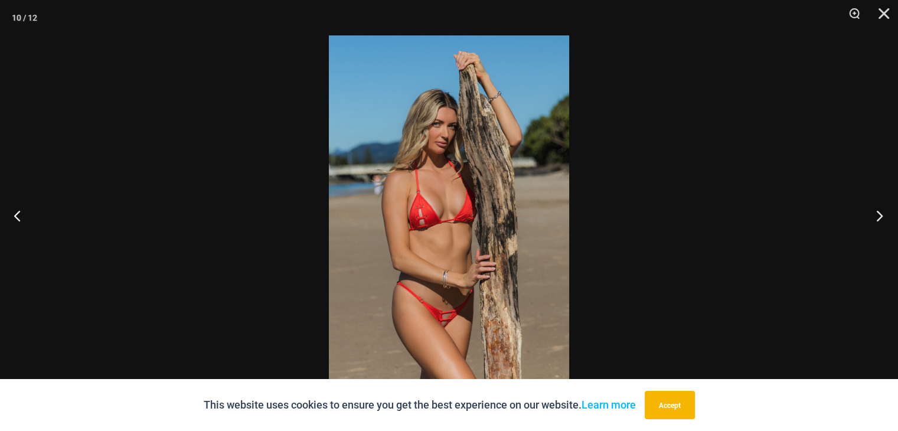
click at [869, 211] on button "Next" at bounding box center [876, 215] width 44 height 59
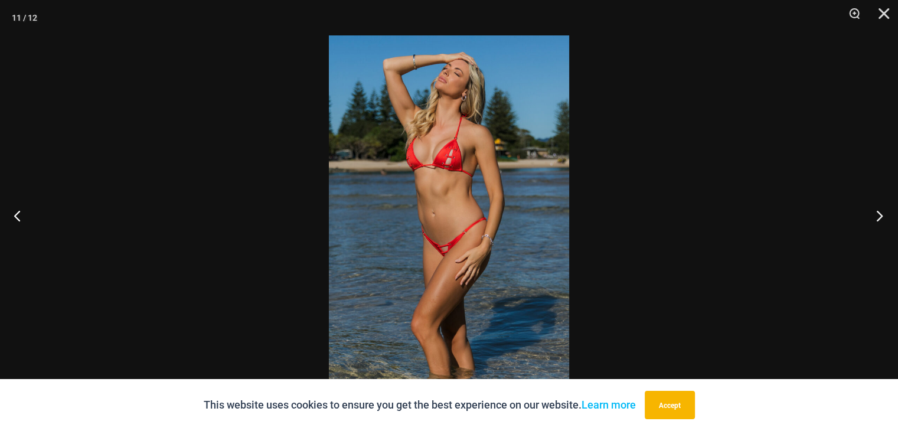
click at [869, 211] on button "Next" at bounding box center [876, 215] width 44 height 59
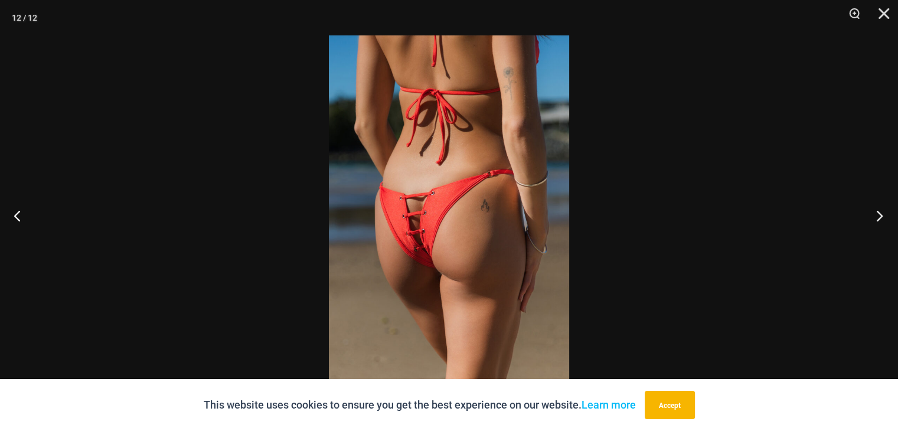
click at [869, 211] on button "Next" at bounding box center [876, 215] width 44 height 59
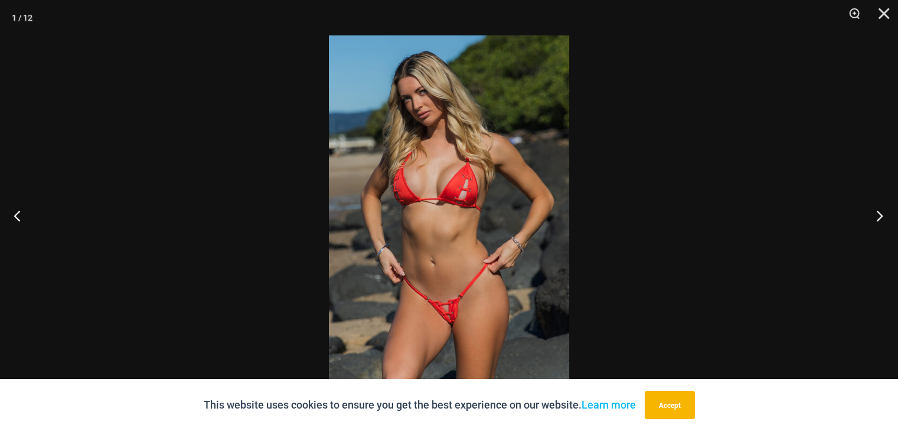
click at [869, 211] on button "Next" at bounding box center [876, 215] width 44 height 59
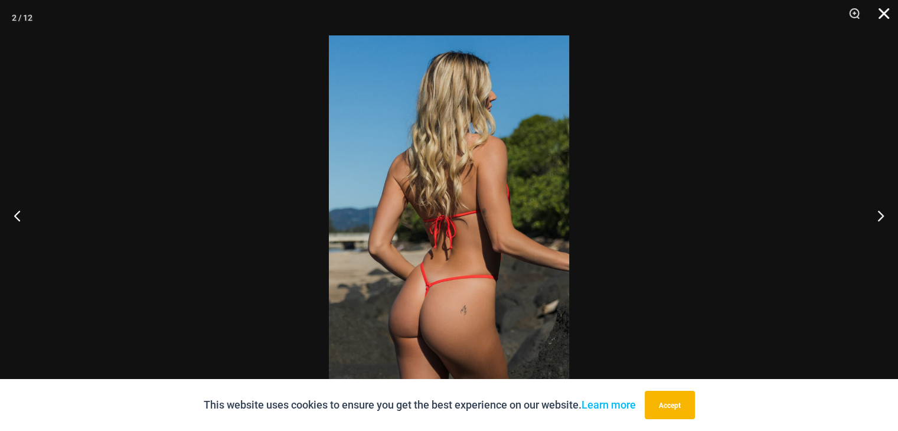
click at [882, 12] on button "Close" at bounding box center [880, 17] width 30 height 35
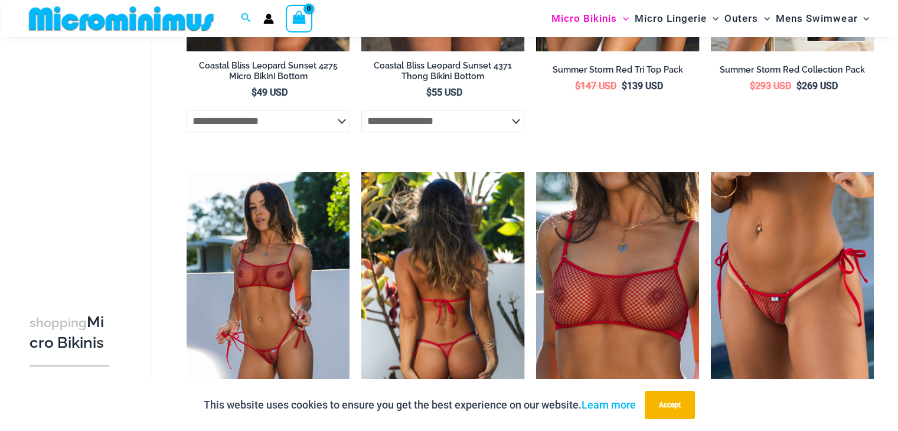
scroll to position [876, 0]
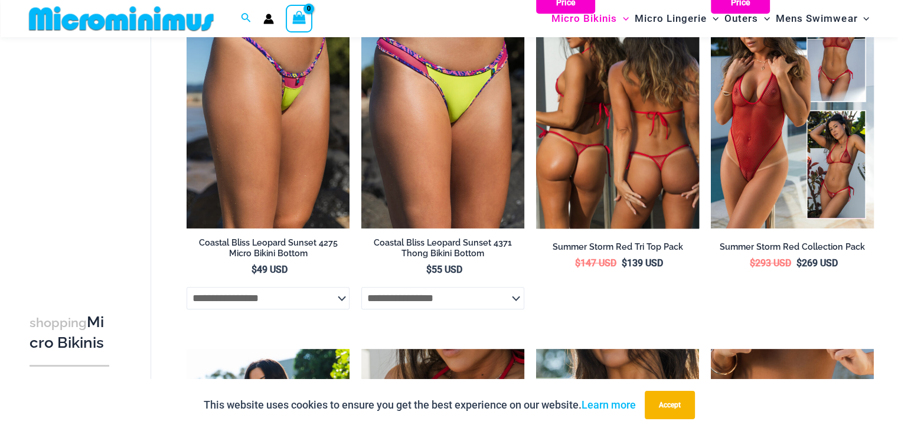
click at [648, 151] on img at bounding box center [617, 106] width 163 height 244
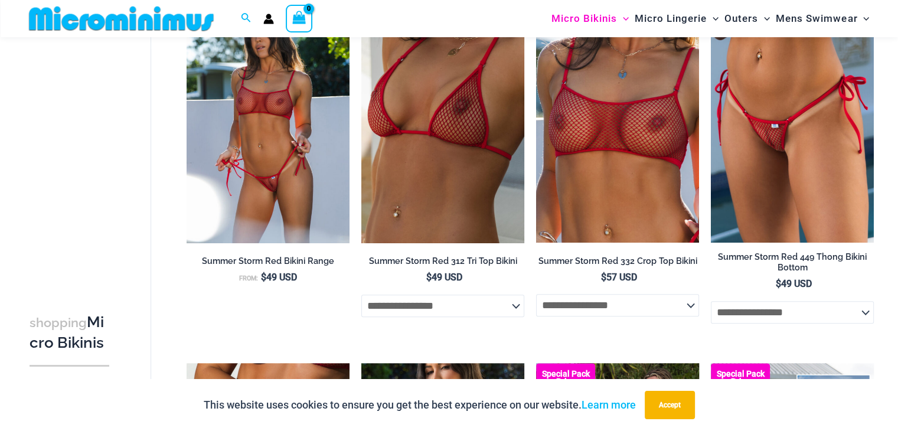
scroll to position [1230, 0]
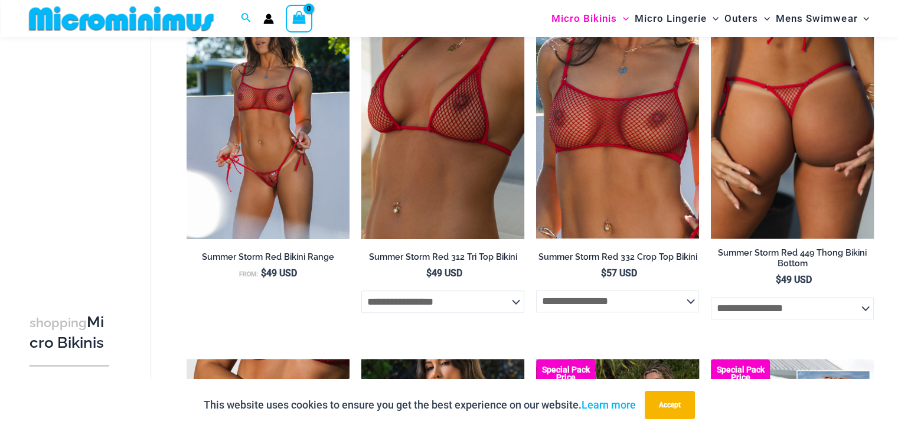
click at [771, 133] on img at bounding box center [792, 117] width 163 height 244
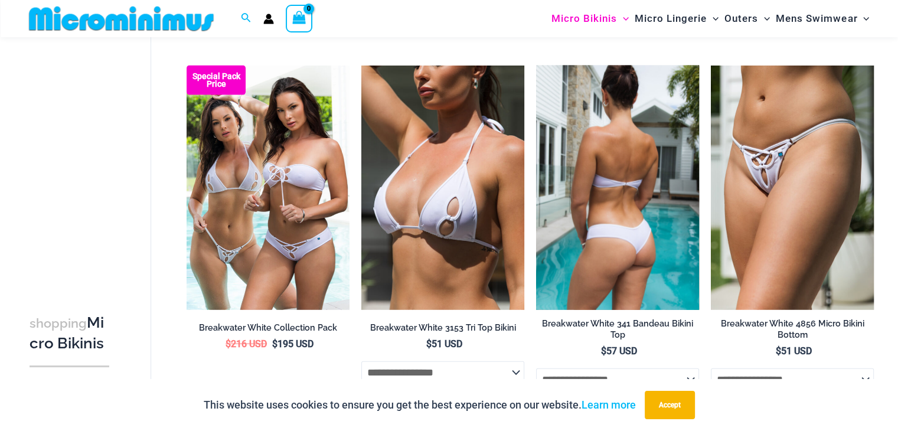
scroll to position [2765, 0]
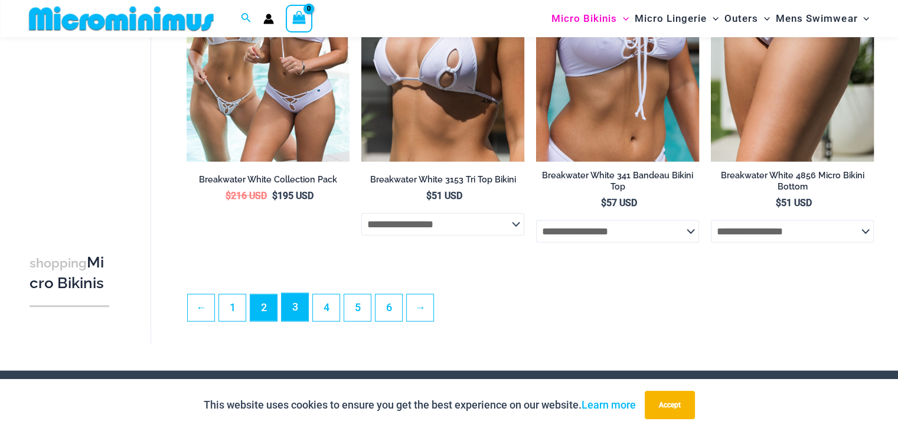
click at [299, 309] on link "3" at bounding box center [295, 307] width 27 height 28
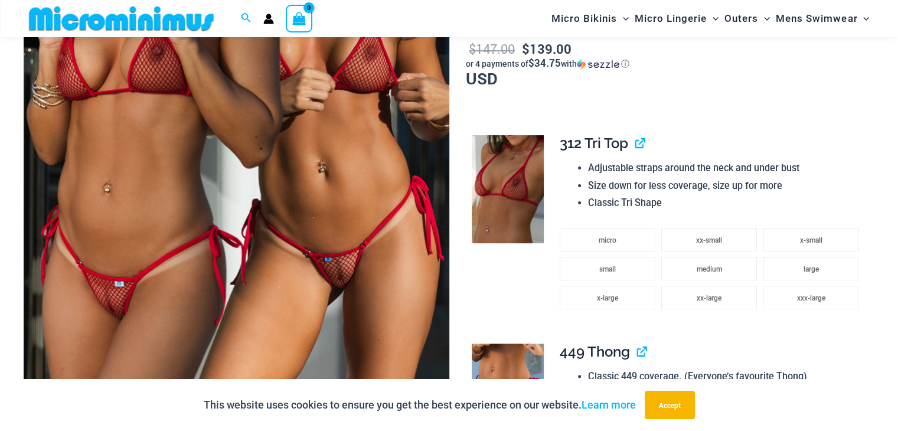
scroll to position [409, 0]
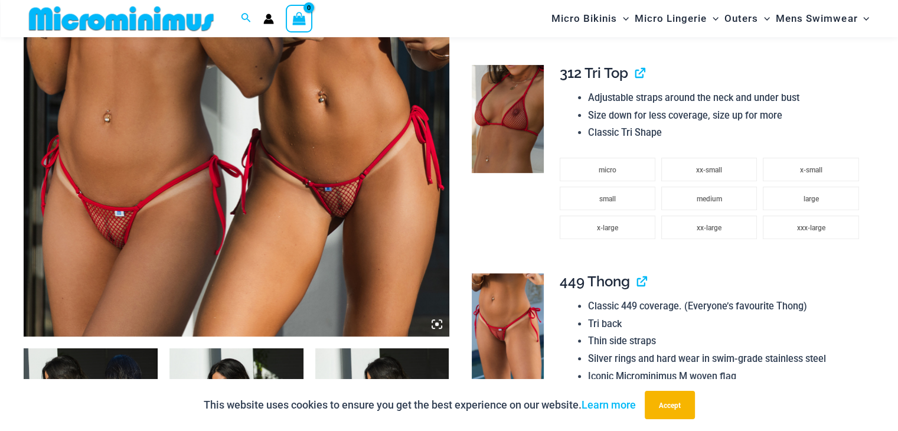
click at [333, 208] on img at bounding box center [237, 17] width 426 height 638
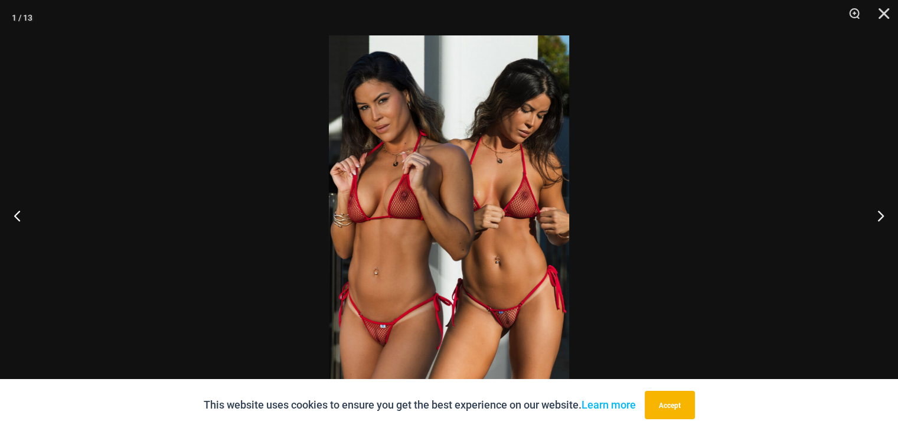
click at [504, 316] on img at bounding box center [449, 215] width 240 height 360
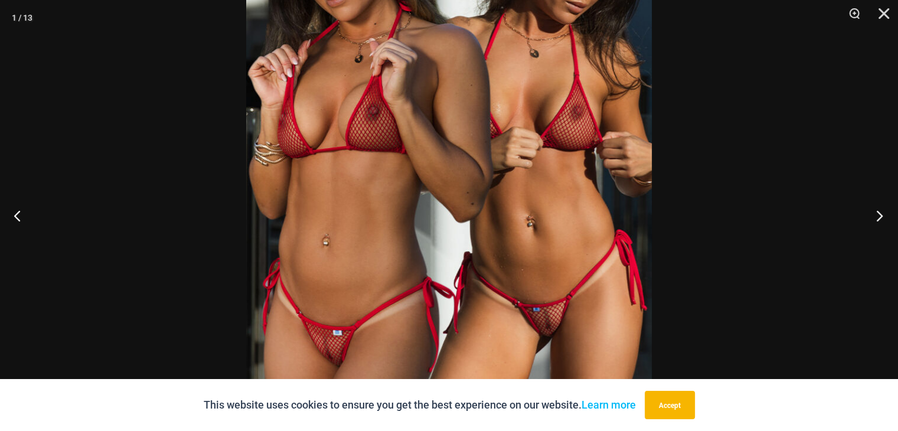
click at [880, 218] on button "Next" at bounding box center [876, 215] width 44 height 59
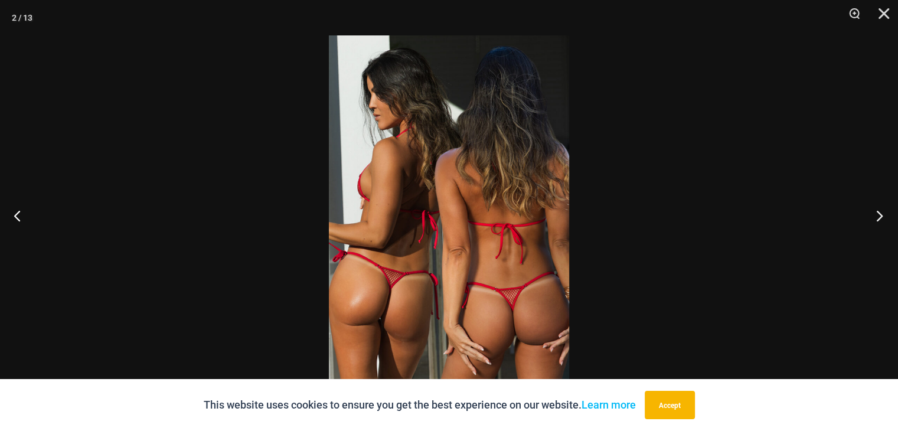
click at [879, 218] on button "Next" at bounding box center [876, 215] width 44 height 59
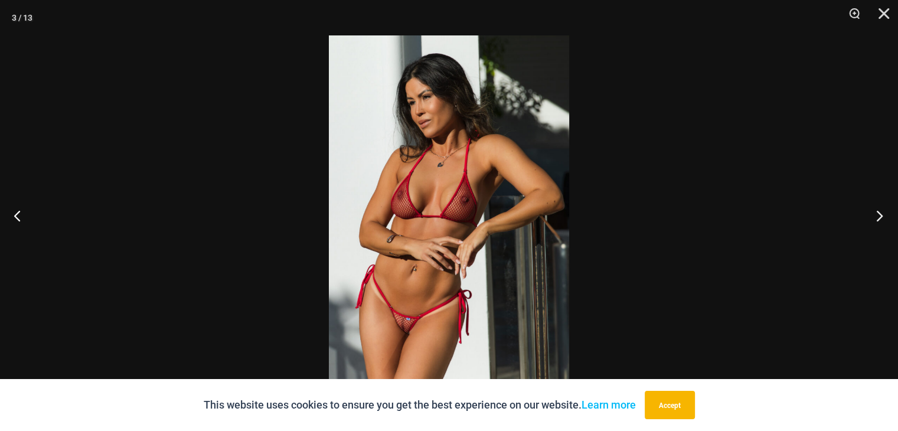
click at [879, 218] on button "Next" at bounding box center [876, 215] width 44 height 59
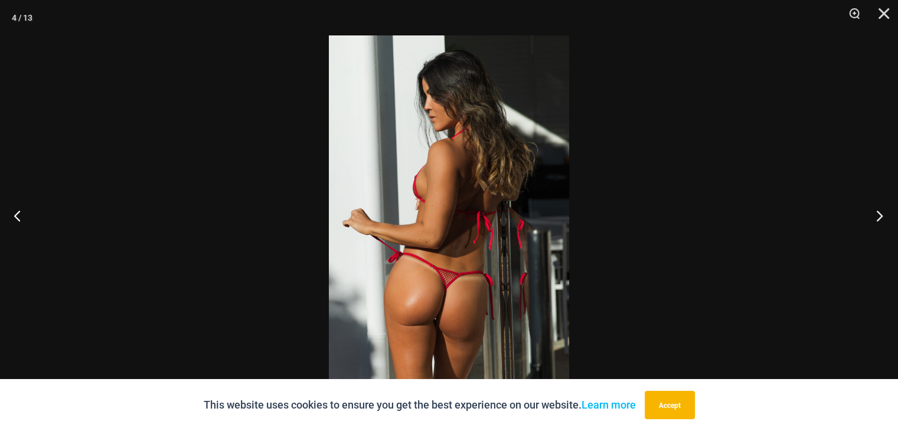
click at [878, 218] on button "Next" at bounding box center [876, 215] width 44 height 59
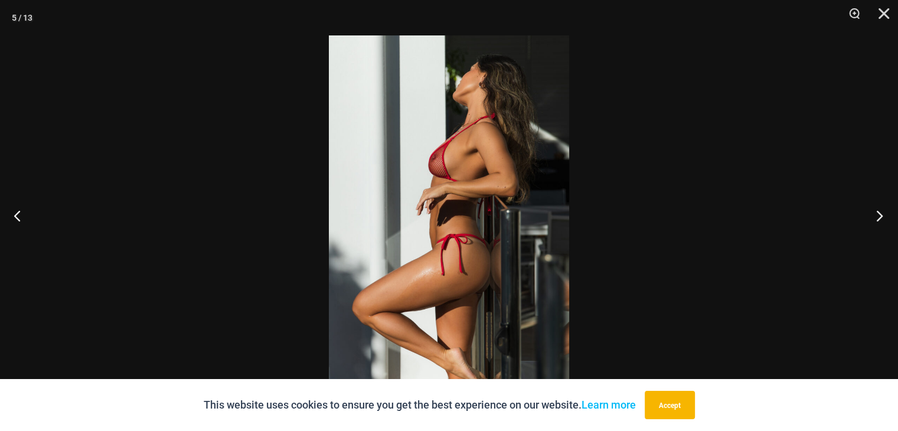
click at [877, 218] on button "Next" at bounding box center [876, 215] width 44 height 59
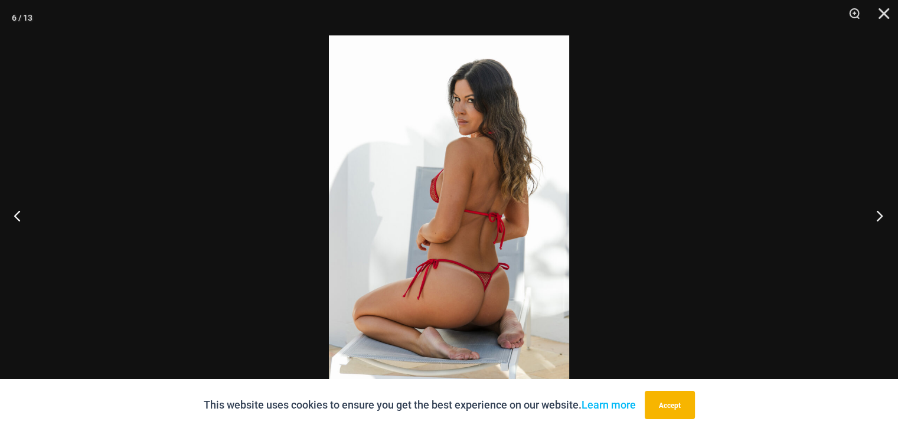
click at [876, 218] on button "Next" at bounding box center [876, 215] width 44 height 59
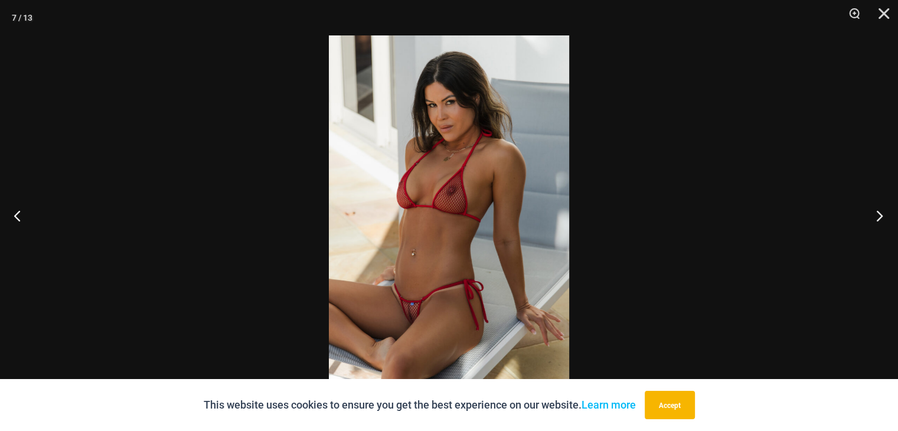
click at [876, 218] on button "Next" at bounding box center [876, 215] width 44 height 59
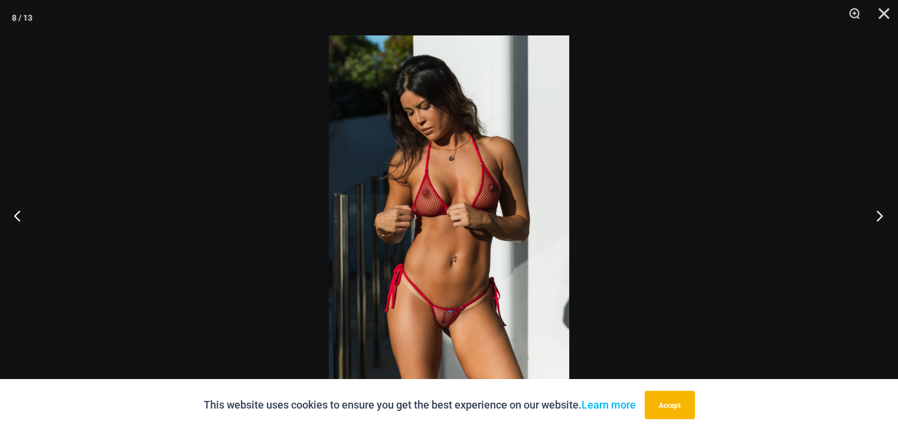
click at [873, 220] on button "Next" at bounding box center [876, 215] width 44 height 59
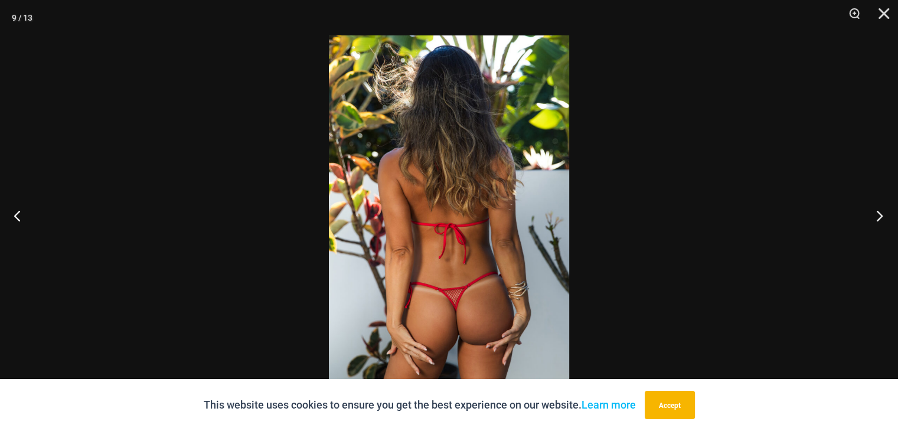
click at [872, 220] on button "Next" at bounding box center [876, 215] width 44 height 59
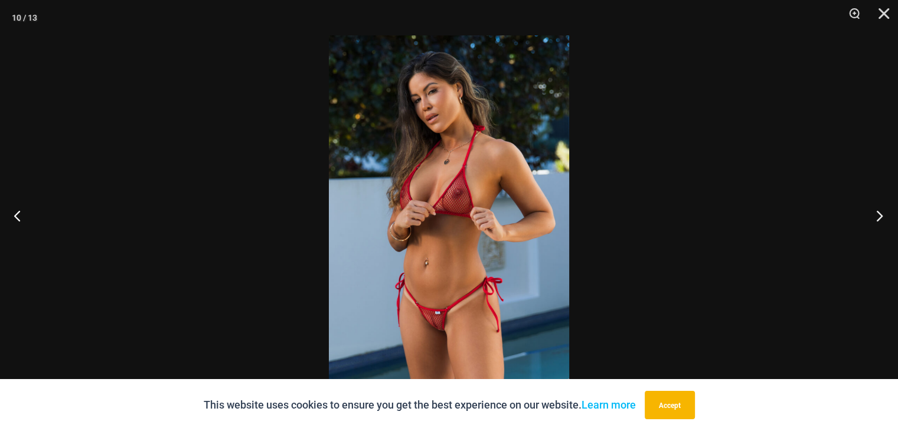
click at [871, 220] on button "Next" at bounding box center [876, 215] width 44 height 59
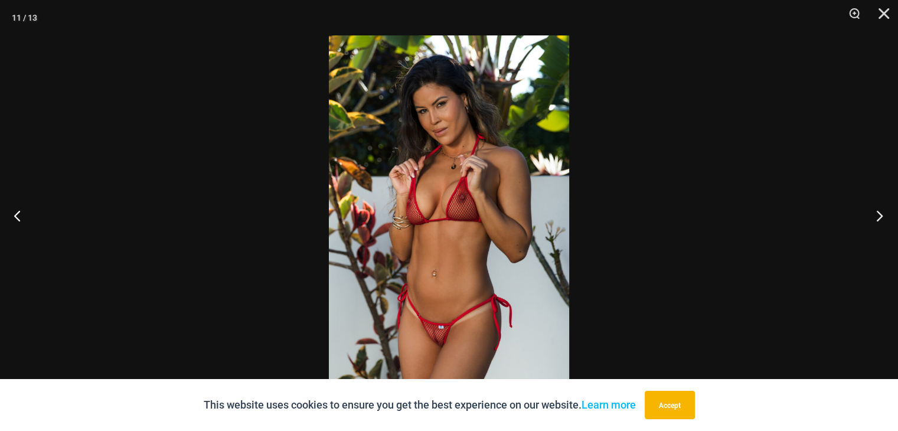
click at [869, 220] on button "Next" at bounding box center [876, 215] width 44 height 59
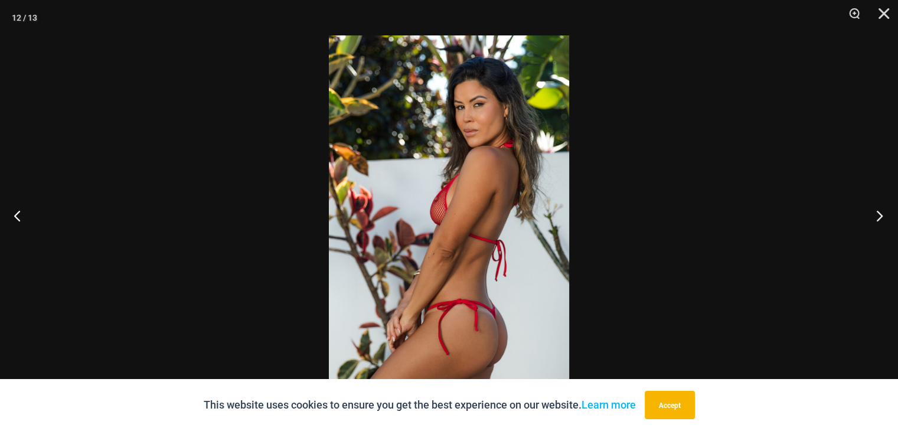
click at [869, 220] on button "Next" at bounding box center [876, 215] width 44 height 59
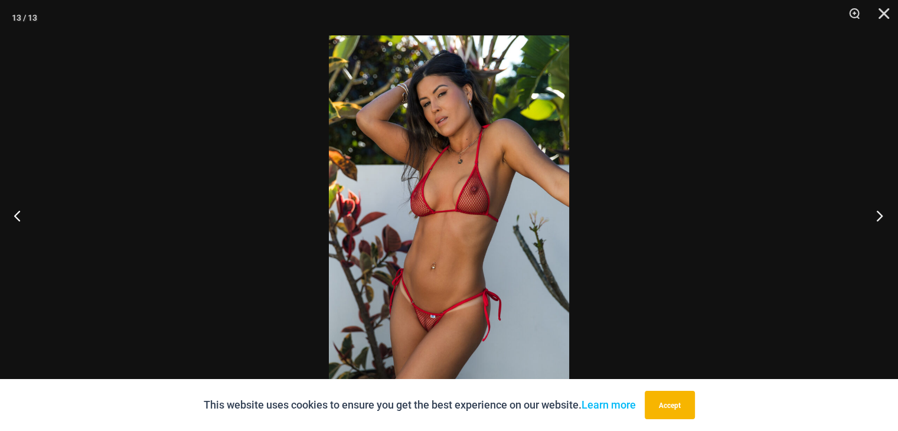
click at [867, 220] on button "Next" at bounding box center [876, 215] width 44 height 59
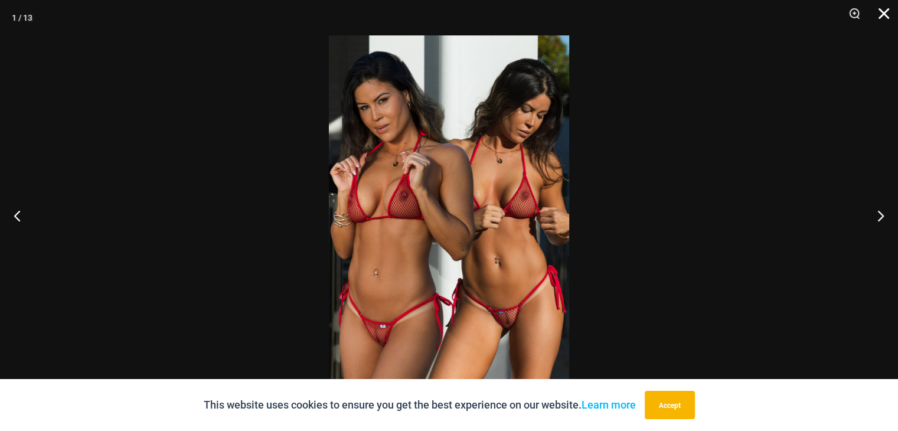
click at [879, 17] on button "Close" at bounding box center [880, 17] width 30 height 35
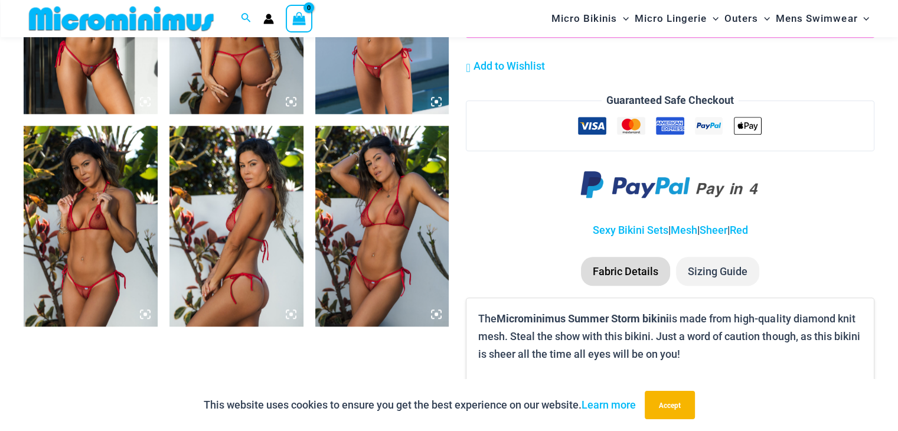
scroll to position [1354, 0]
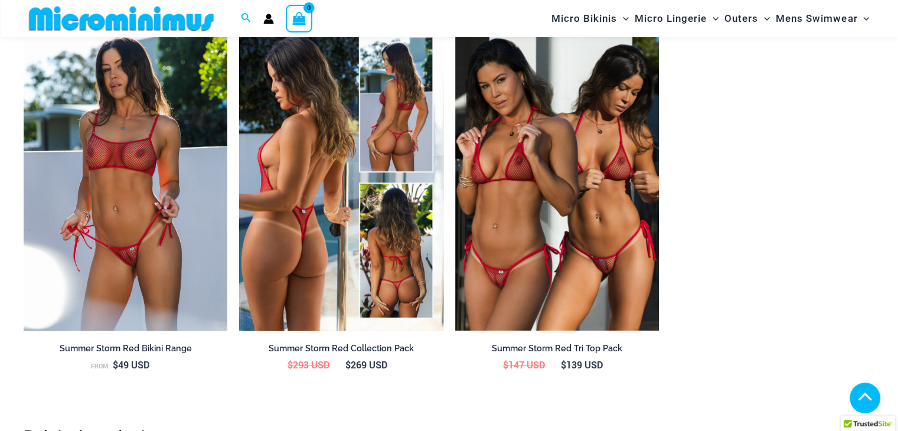
scroll to position [1237, 0]
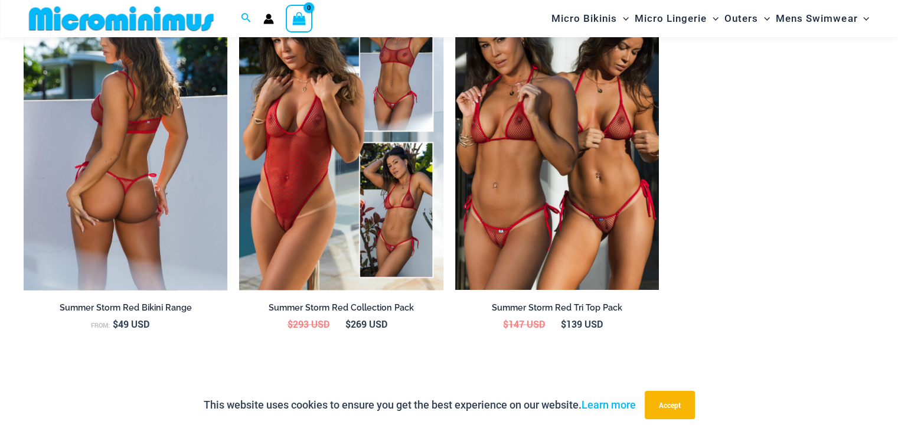
click at [194, 239] on img at bounding box center [126, 137] width 204 height 306
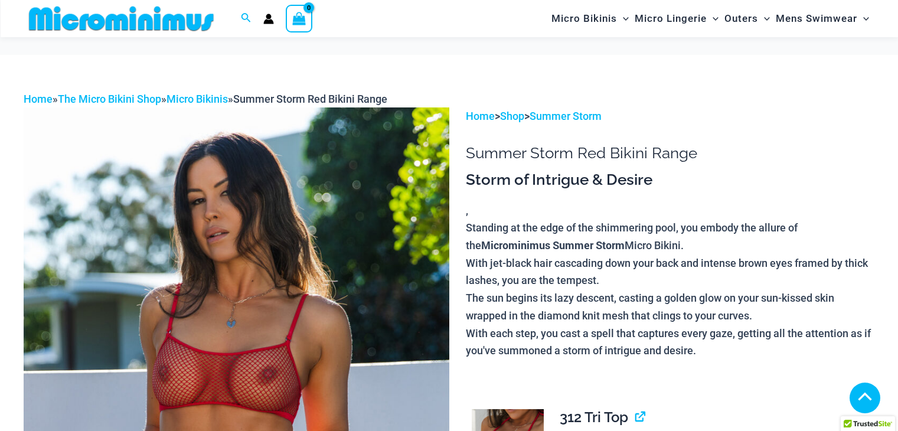
scroll to position [410, 0]
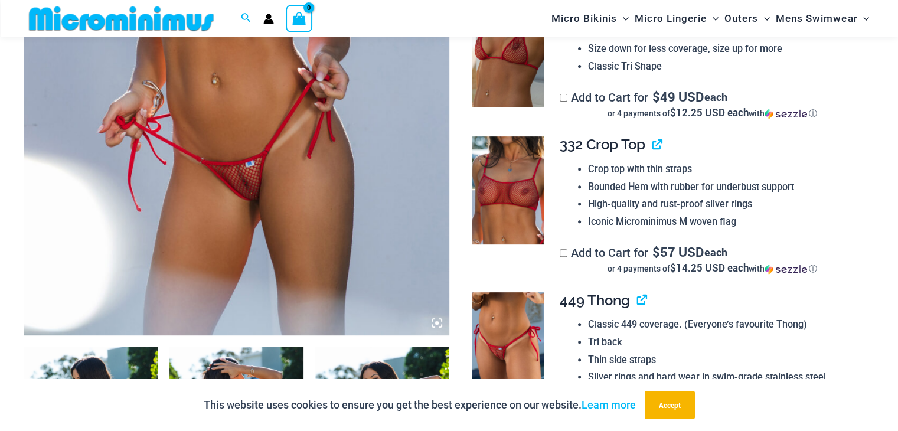
click at [242, 194] on img at bounding box center [237, 16] width 426 height 638
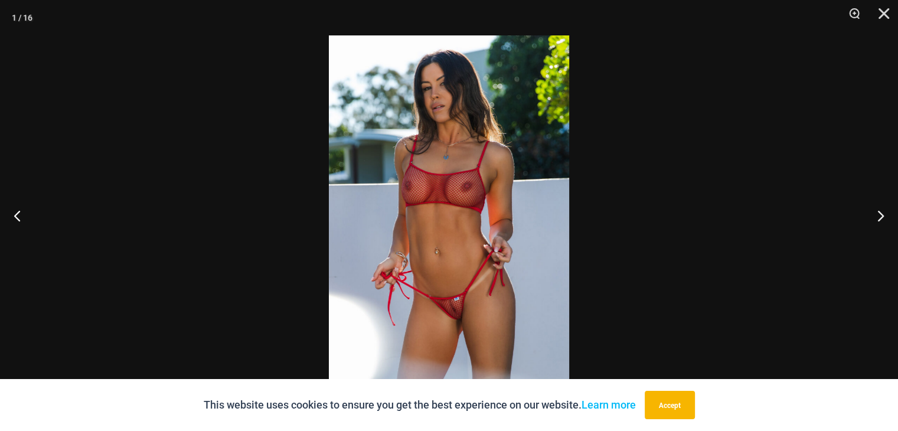
click at [475, 318] on img at bounding box center [449, 215] width 240 height 360
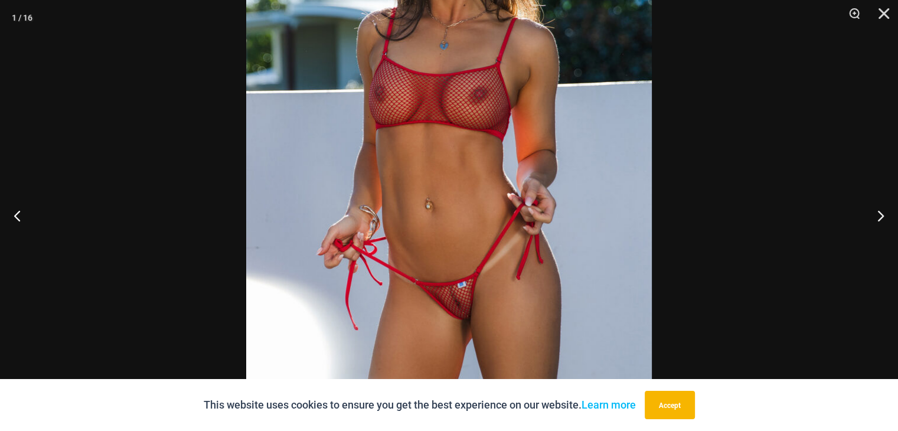
click at [470, 313] on img at bounding box center [449, 144] width 406 height 608
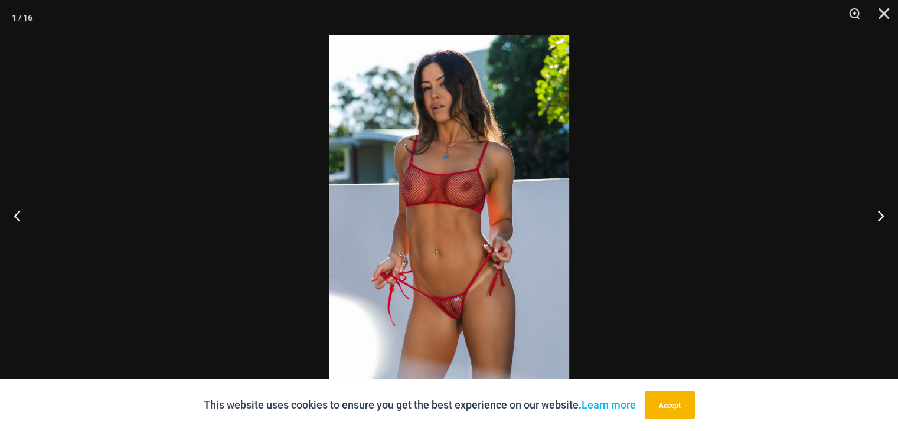
click at [469, 313] on img at bounding box center [449, 215] width 240 height 360
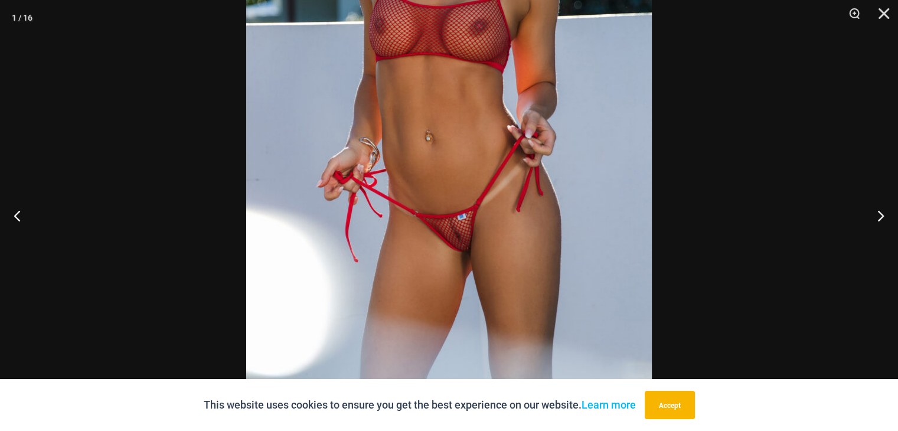
click at [451, 190] on img at bounding box center [449, 76] width 406 height 608
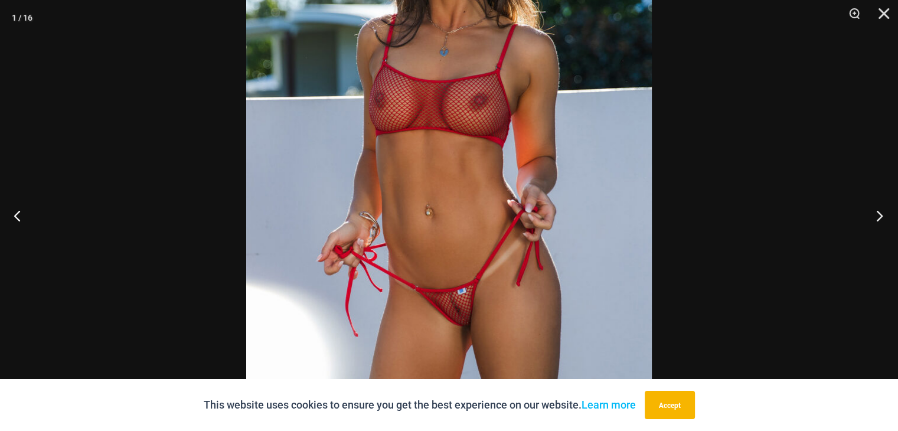
click at [883, 215] on button "Next" at bounding box center [876, 215] width 44 height 59
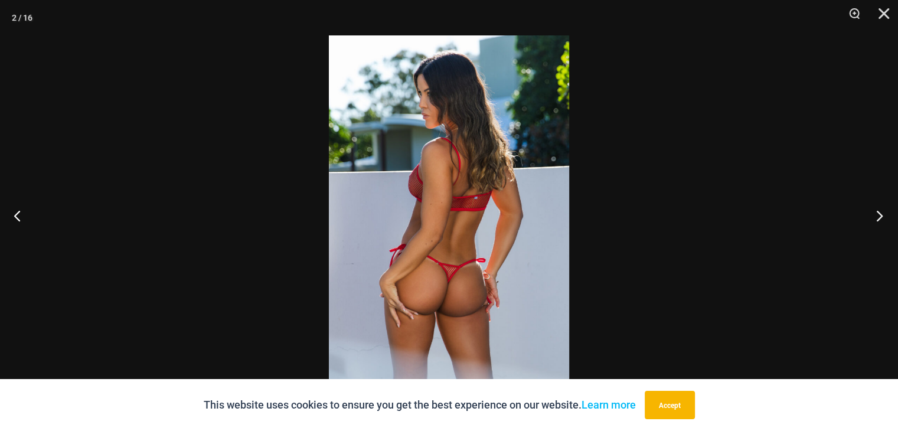
click at [883, 215] on button "Next" at bounding box center [876, 215] width 44 height 59
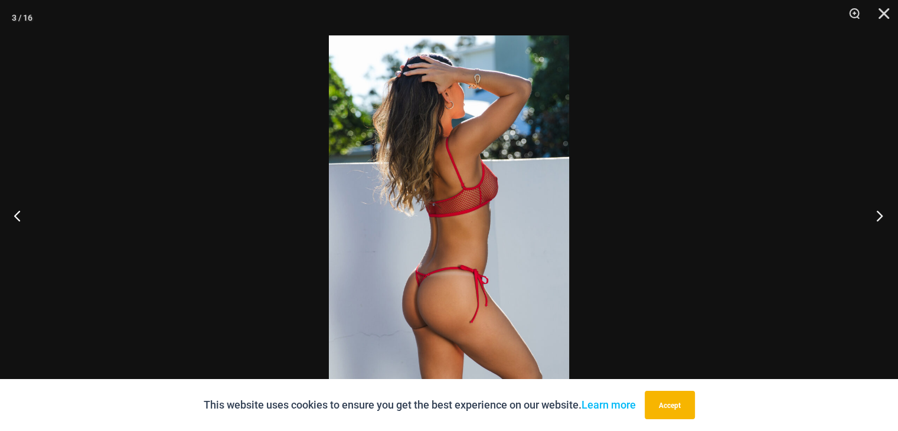
click at [883, 215] on button "Next" at bounding box center [876, 215] width 44 height 59
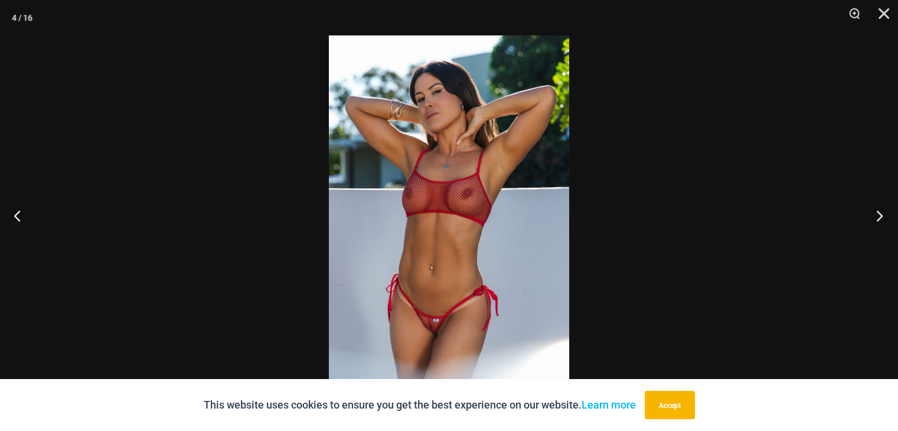
click at [883, 215] on button "Next" at bounding box center [876, 215] width 44 height 59
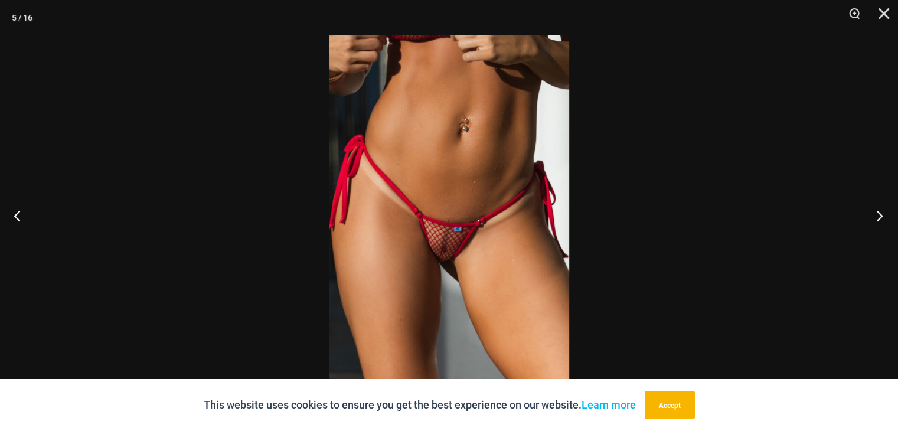
click at [883, 215] on button "Next" at bounding box center [876, 215] width 44 height 59
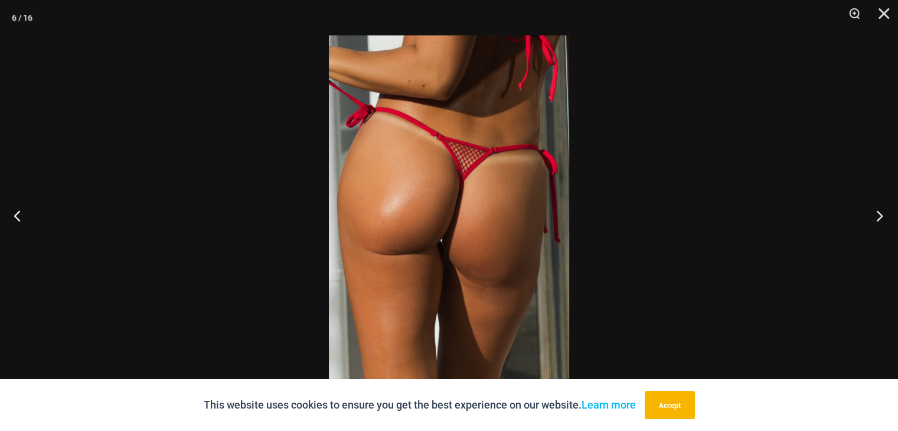
click at [883, 215] on button "Next" at bounding box center [876, 215] width 44 height 59
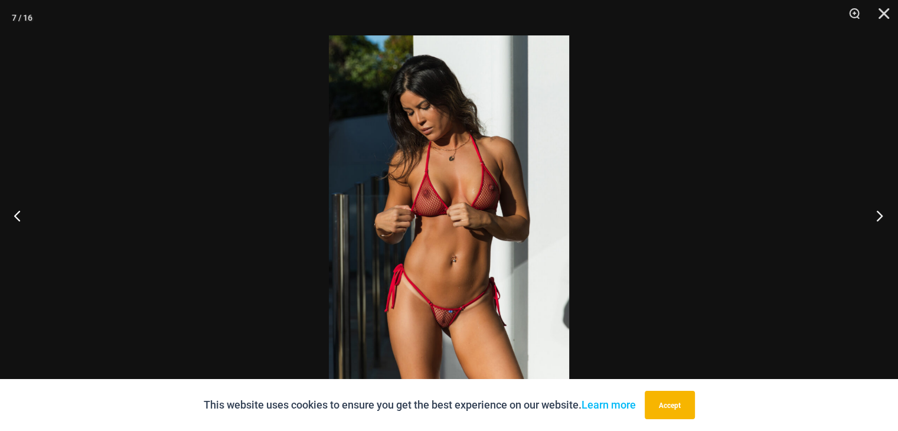
click at [883, 215] on button "Next" at bounding box center [876, 215] width 44 height 59
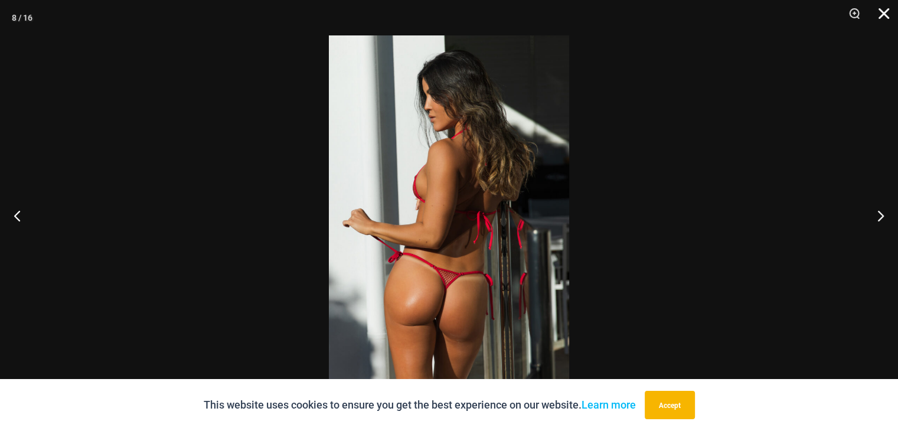
click at [879, 8] on button "Close" at bounding box center [880, 17] width 30 height 35
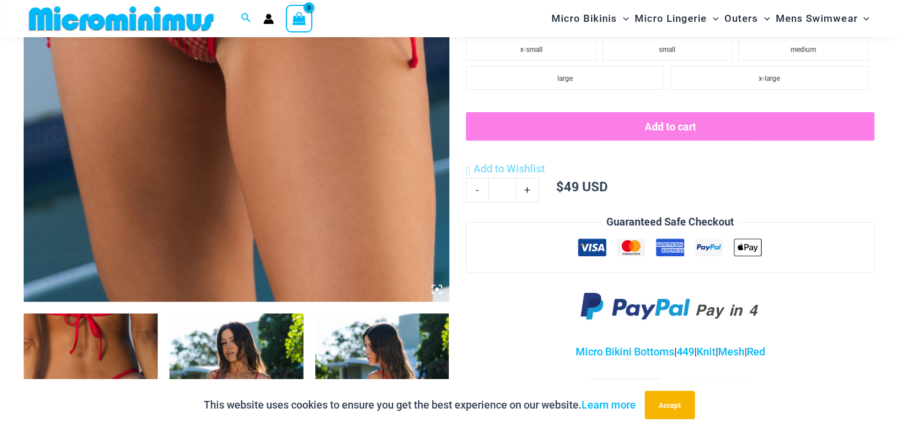
scroll to position [274, 0]
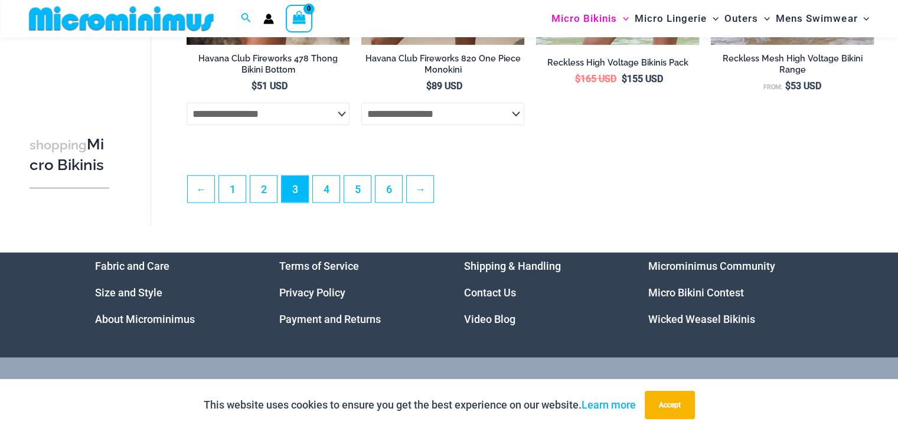
scroll to position [2885, 0]
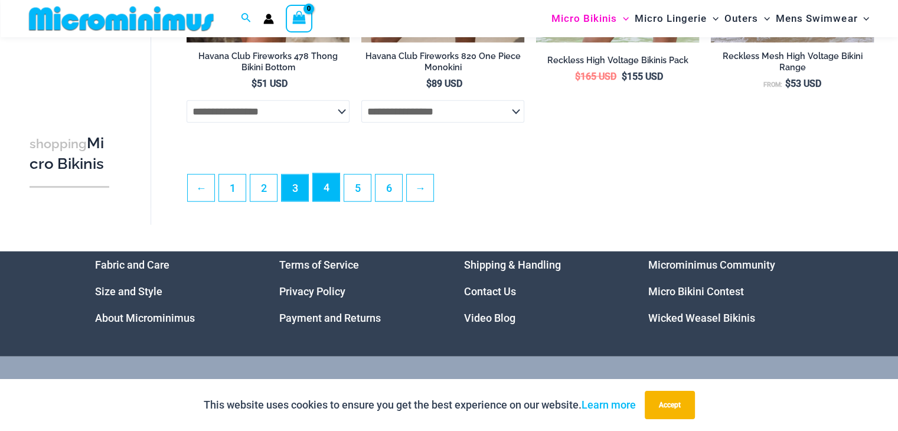
click at [324, 197] on link "4" at bounding box center [326, 188] width 27 height 28
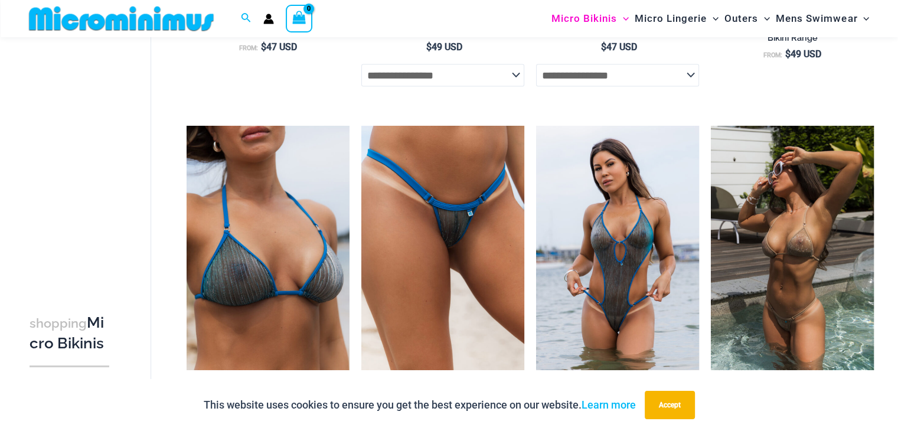
scroll to position [2831, 0]
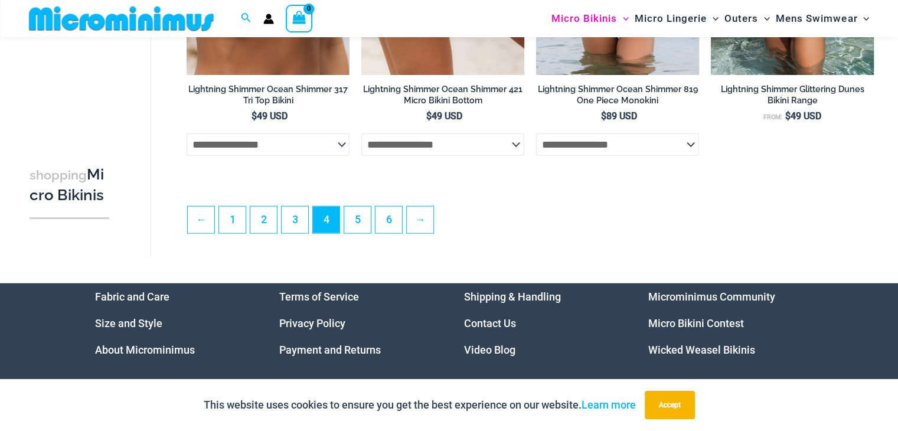
click at [338, 230] on span "4" at bounding box center [326, 220] width 27 height 27
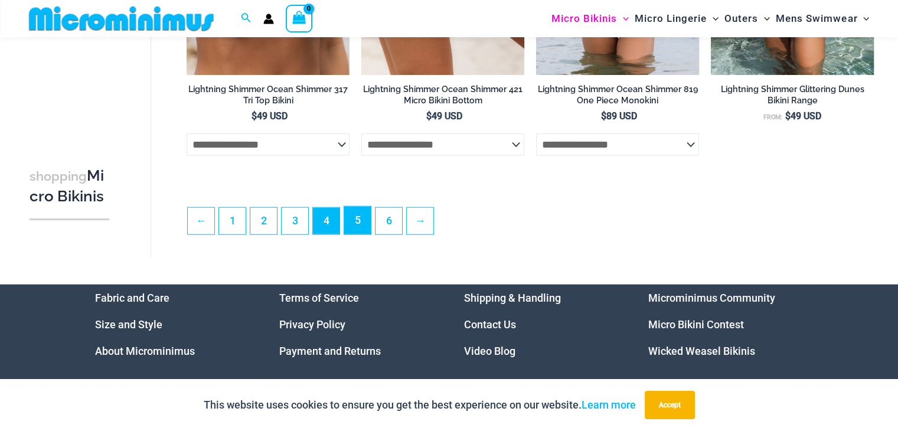
click at [350, 234] on link "5" at bounding box center [357, 221] width 27 height 28
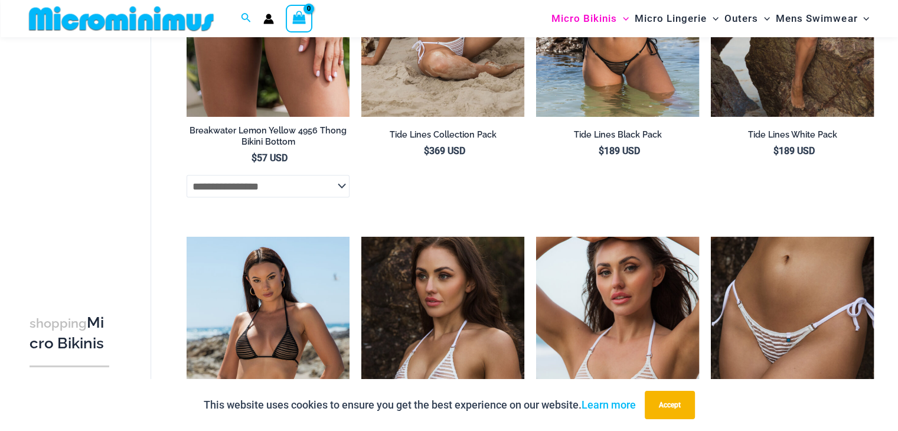
scroll to position [2234, 0]
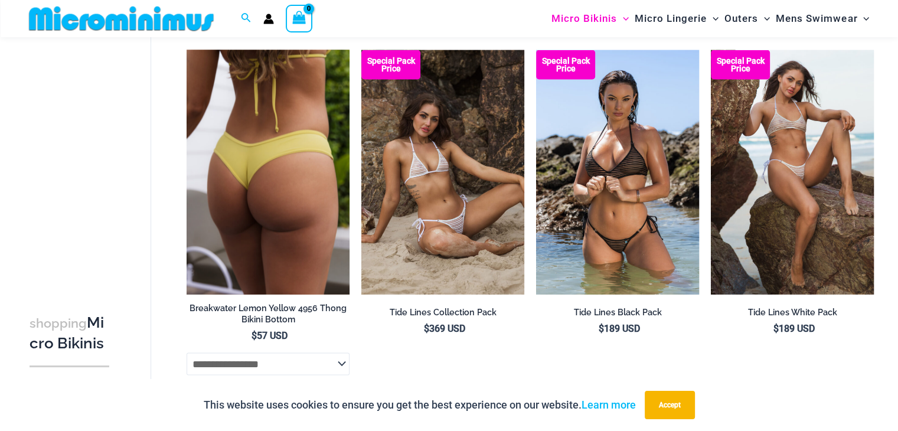
click at [270, 201] on img at bounding box center [268, 172] width 163 height 244
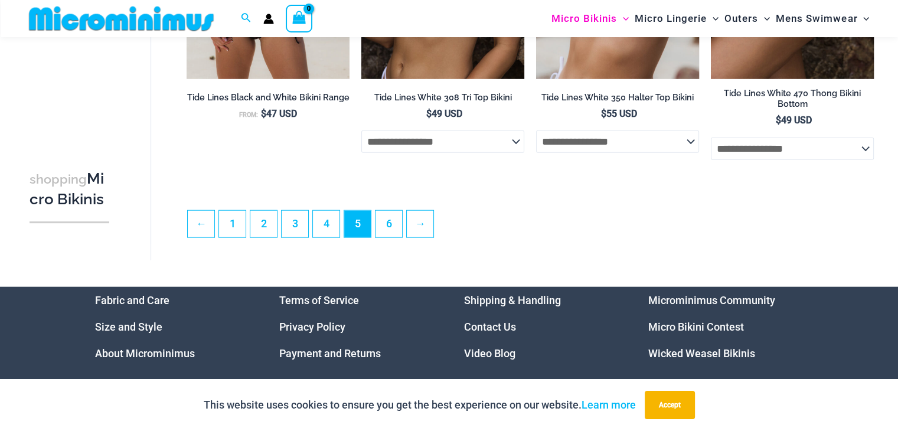
scroll to position [2824, 0]
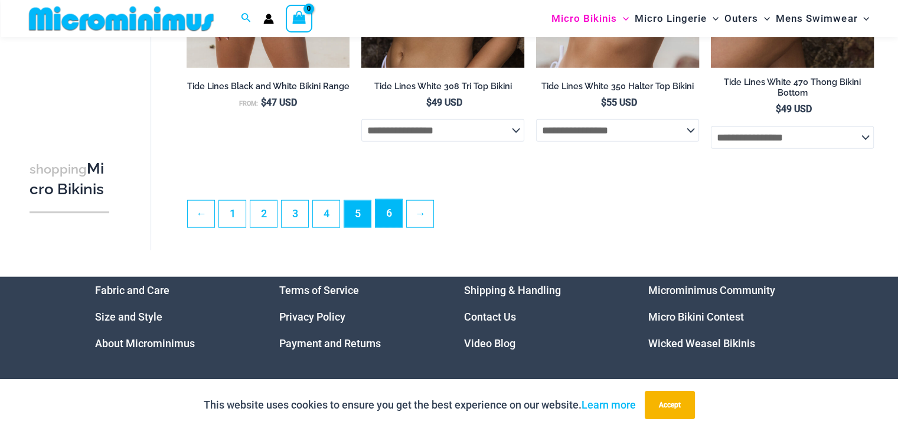
click at [397, 219] on link "6" at bounding box center [389, 214] width 27 height 28
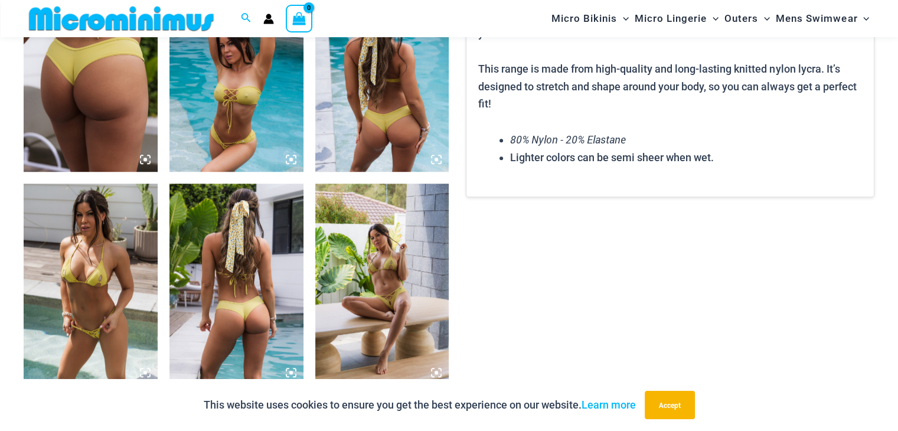
scroll to position [885, 0]
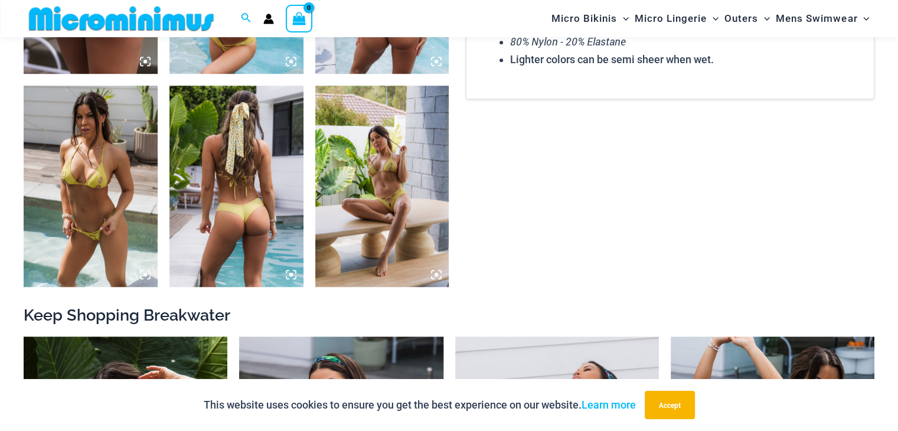
click at [399, 219] on img at bounding box center [382, 186] width 134 height 201
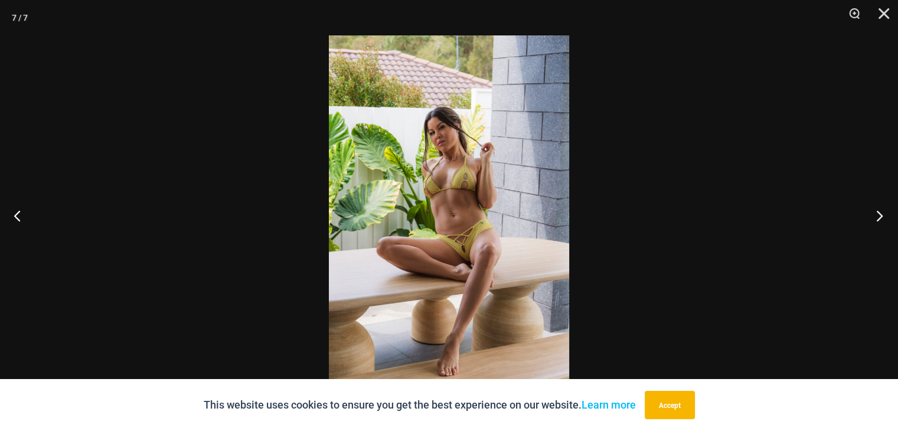
click at [883, 214] on button "Next" at bounding box center [876, 215] width 44 height 59
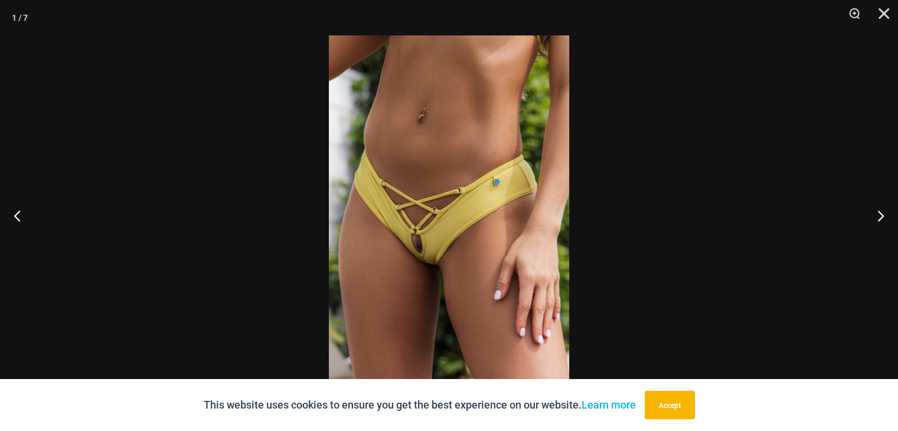
click at [428, 258] on img at bounding box center [449, 215] width 240 height 360
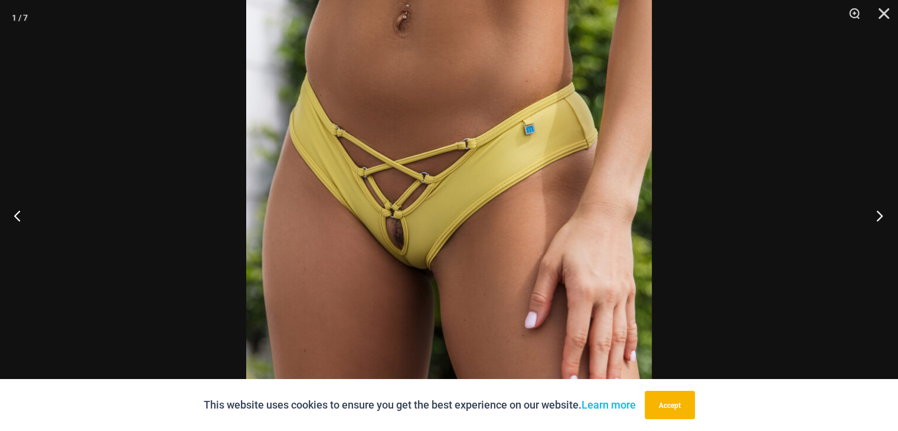
click at [882, 218] on button "Next" at bounding box center [876, 215] width 44 height 59
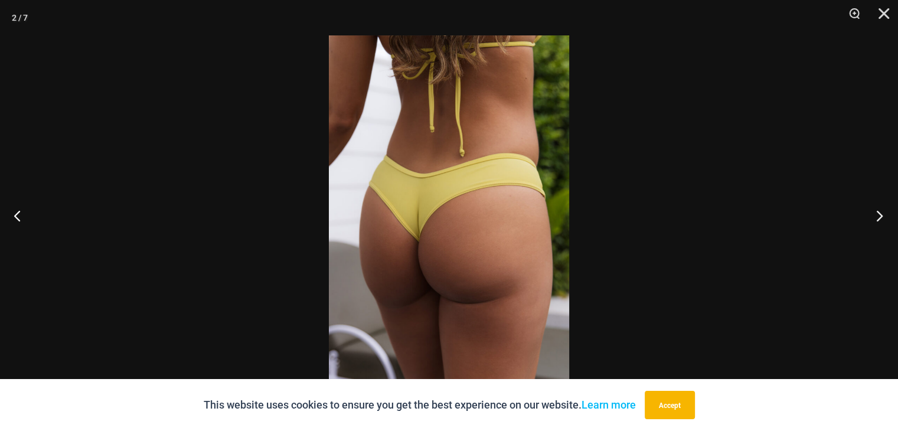
click at [880, 218] on button "Next" at bounding box center [876, 215] width 44 height 59
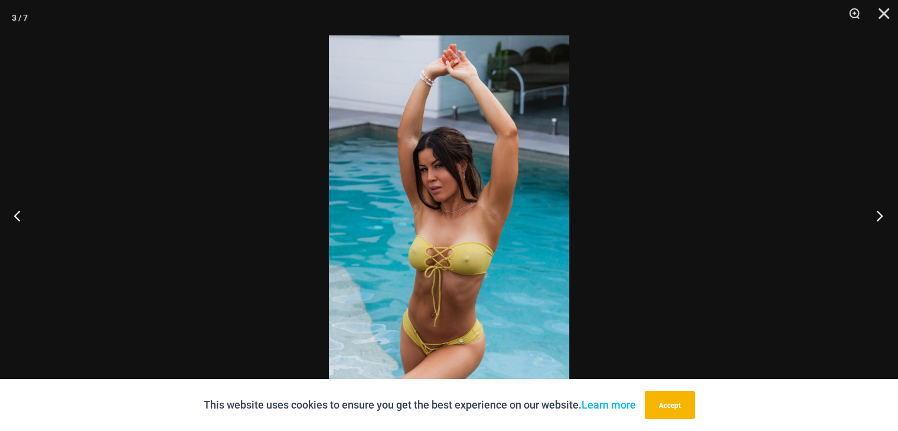
click at [877, 218] on button "Next" at bounding box center [876, 215] width 44 height 59
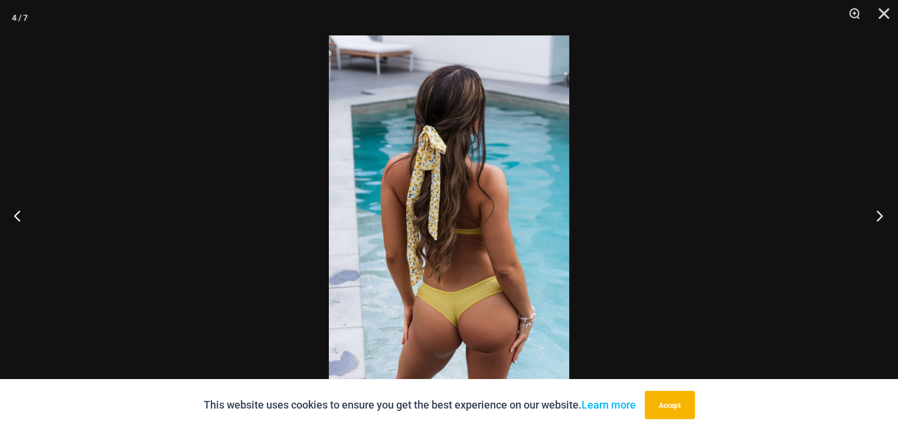
click at [875, 218] on button "Next" at bounding box center [876, 215] width 44 height 59
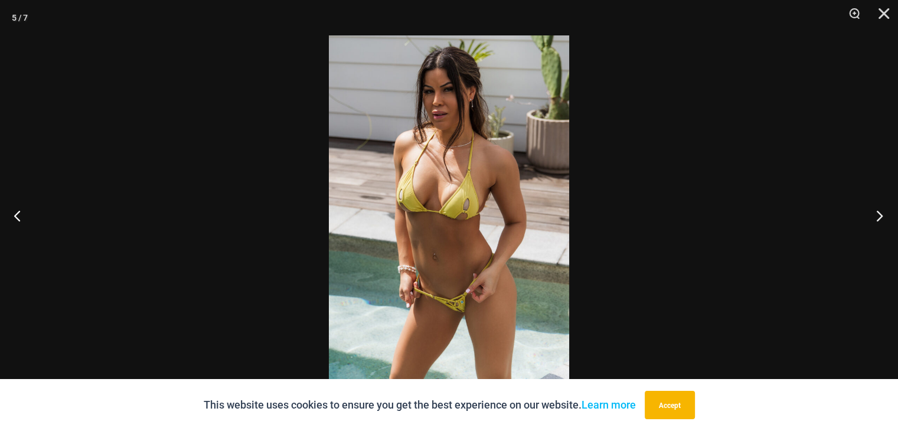
click at [874, 218] on button "Next" at bounding box center [876, 215] width 44 height 59
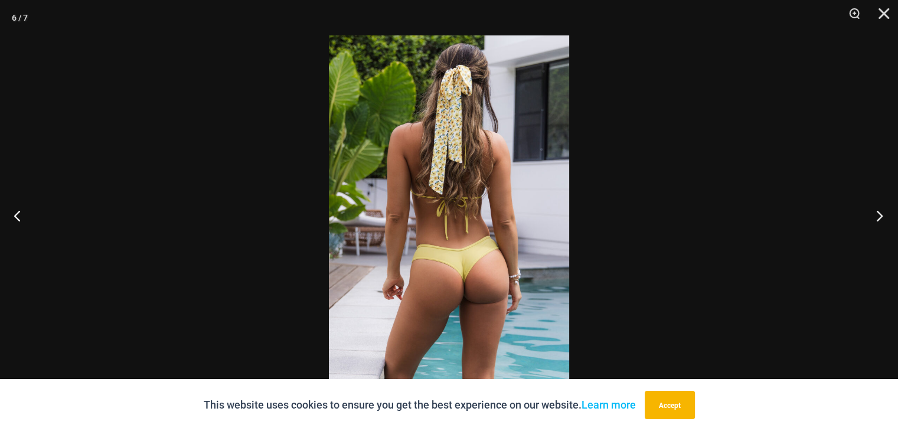
click at [874, 218] on button "Next" at bounding box center [876, 215] width 44 height 59
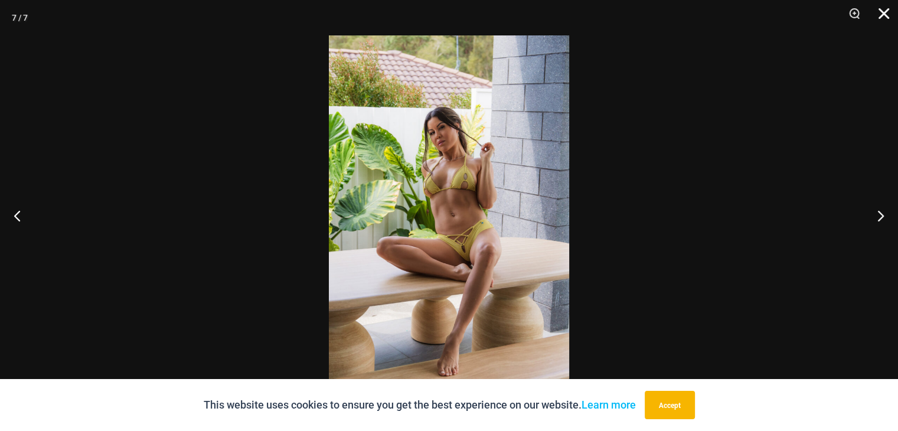
click at [881, 15] on button "Close" at bounding box center [880, 17] width 30 height 35
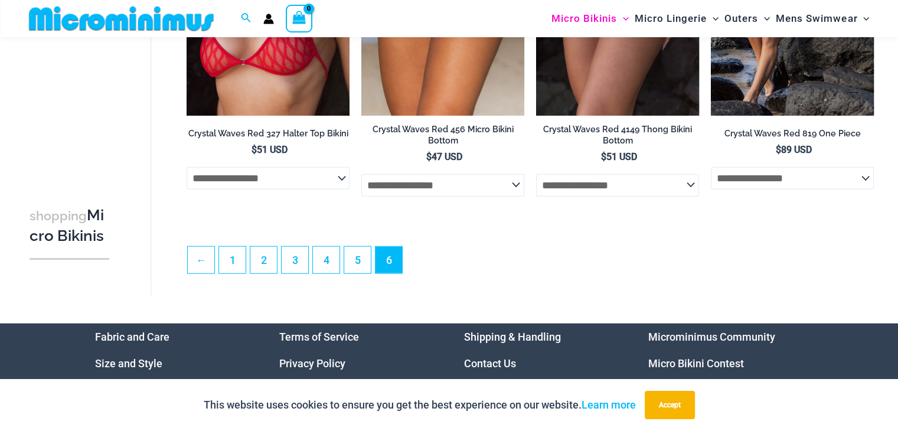
scroll to position [2655, 0]
